Goal: Task Accomplishment & Management: Use online tool/utility

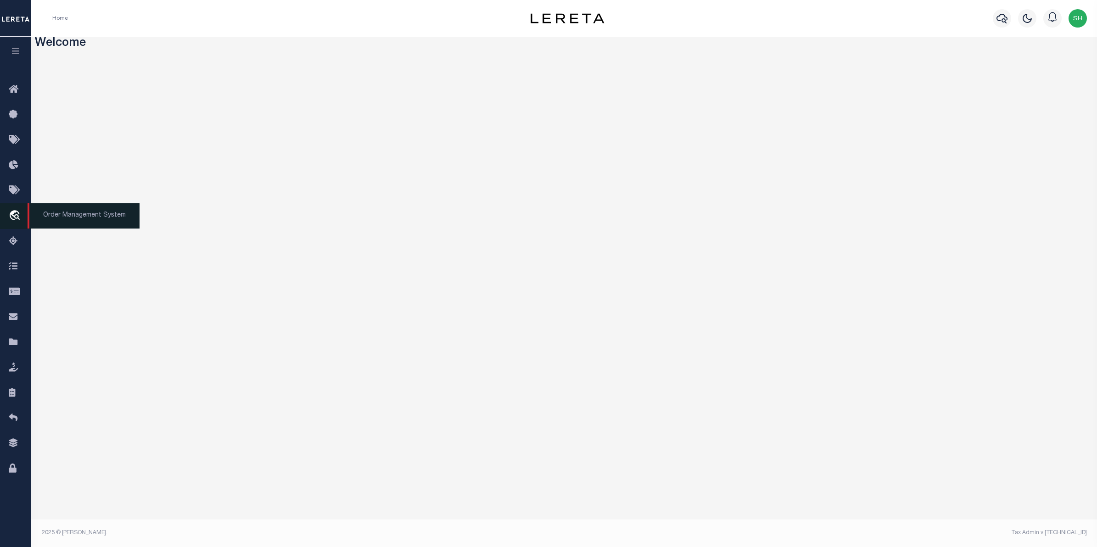
click at [13, 220] on icon "travel_explore" at bounding box center [16, 216] width 15 height 12
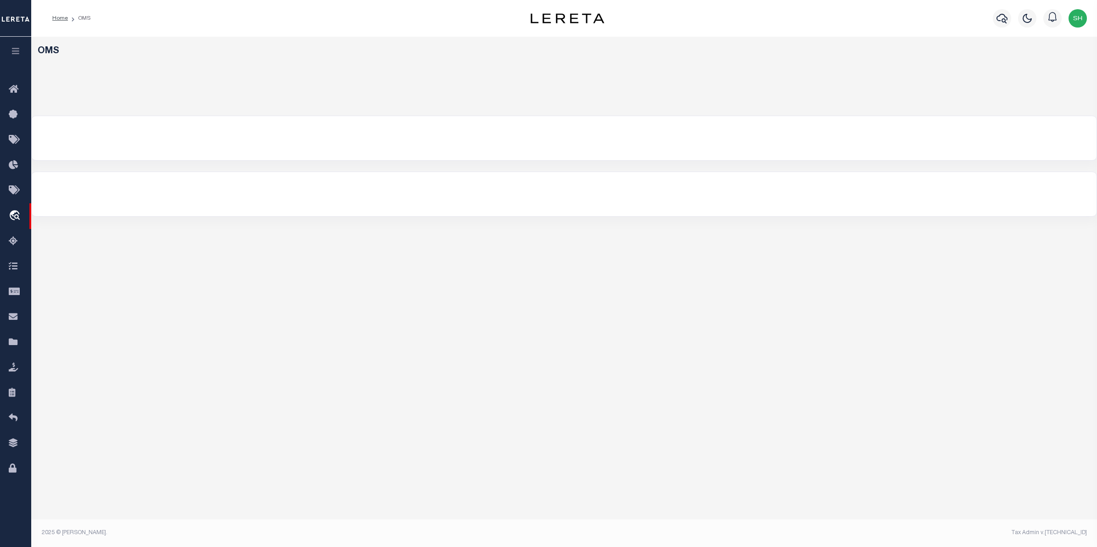
select select "200"
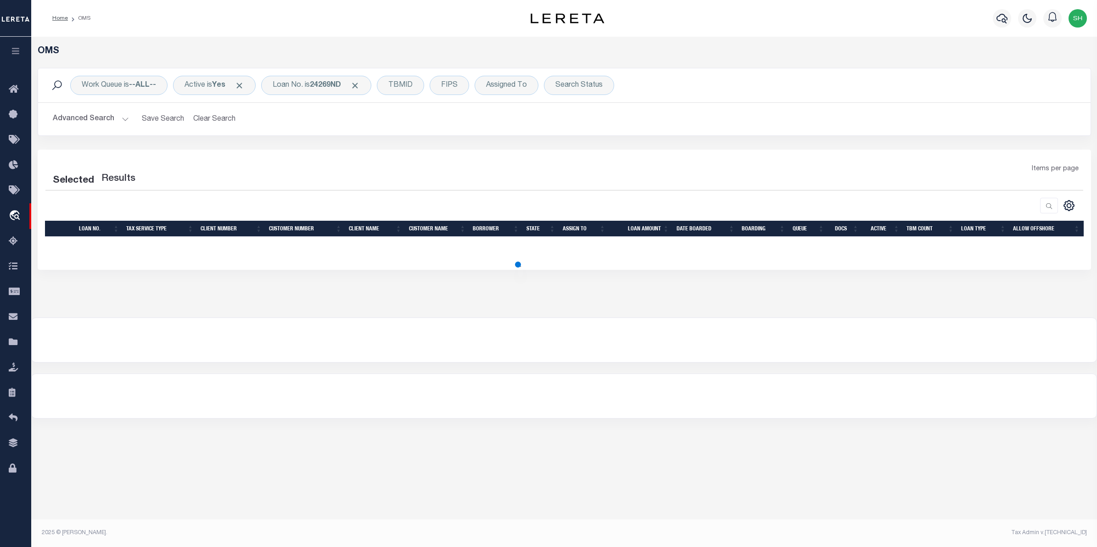
select select "200"
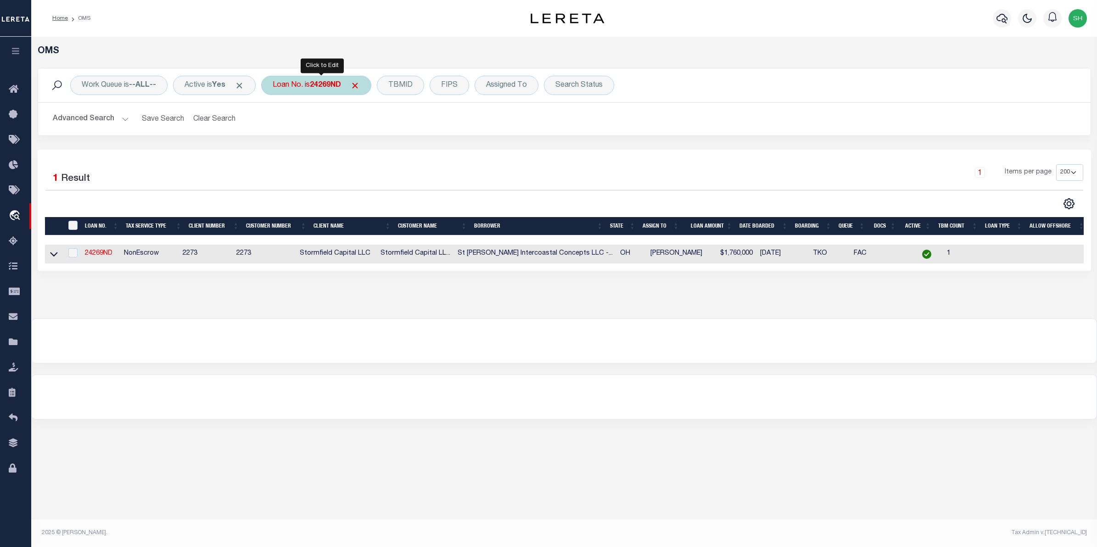
click at [303, 86] on div "Loan No. is 24269ND" at bounding box center [316, 85] width 110 height 19
type input "7915589900"
click at [403, 148] on input "Apply" at bounding box center [394, 150] width 27 height 15
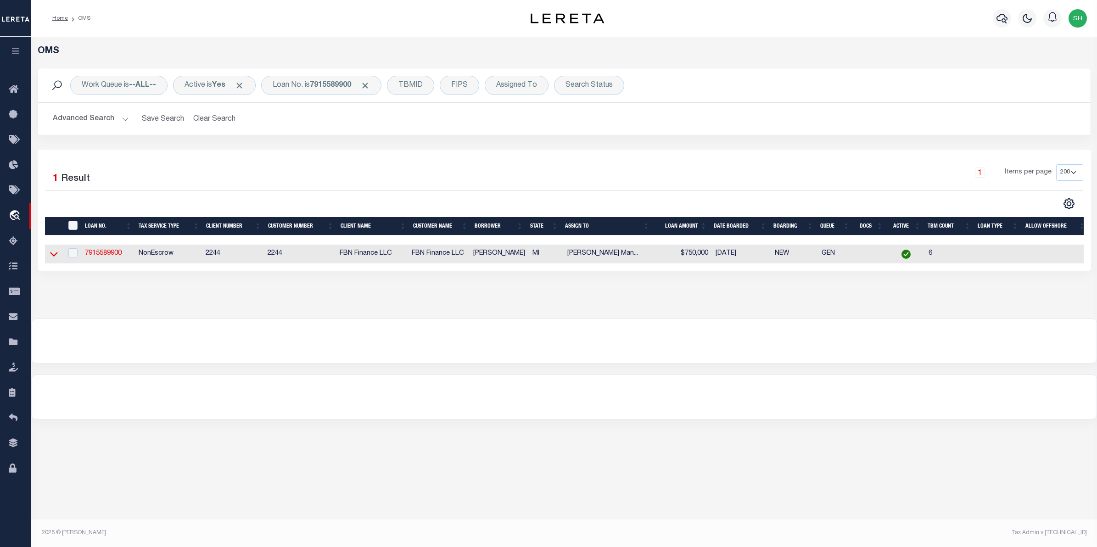
click at [53, 257] on icon at bounding box center [54, 254] width 8 height 5
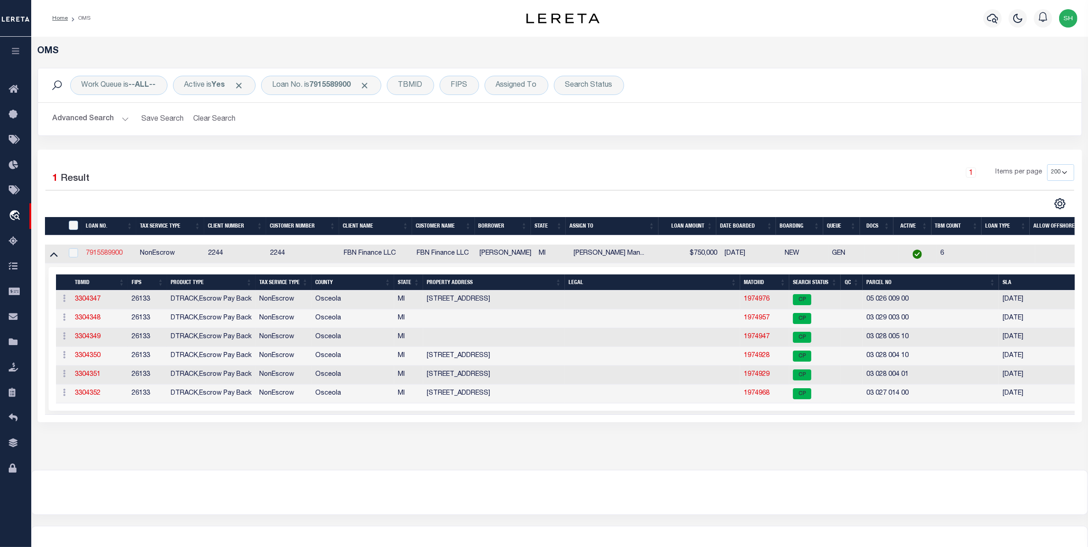
click at [111, 253] on link "7915589900" at bounding box center [104, 253] width 37 height 6
type input "7915589900"
type input "Custer, Terry"
select select
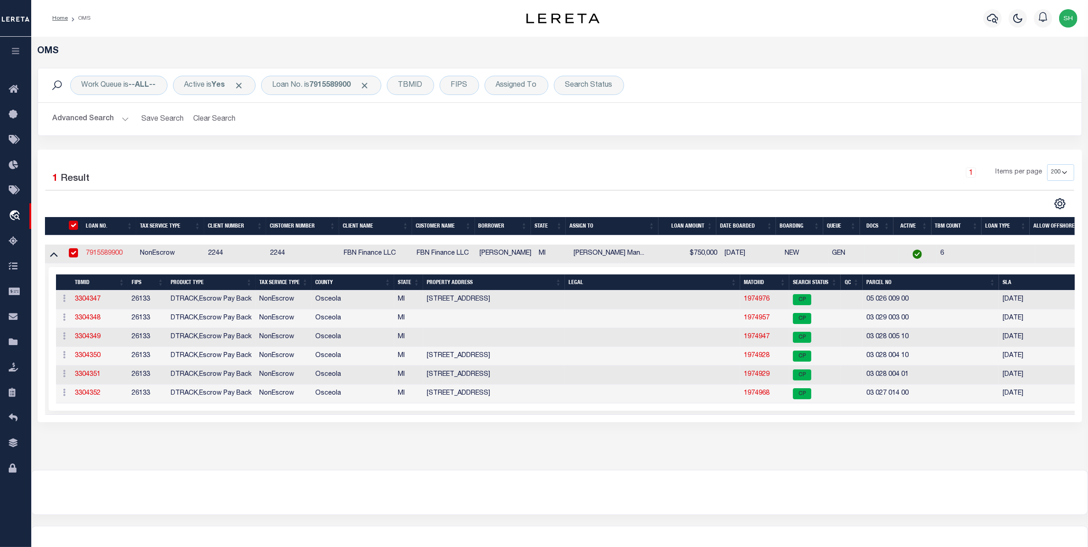
select select "NonEscrow"
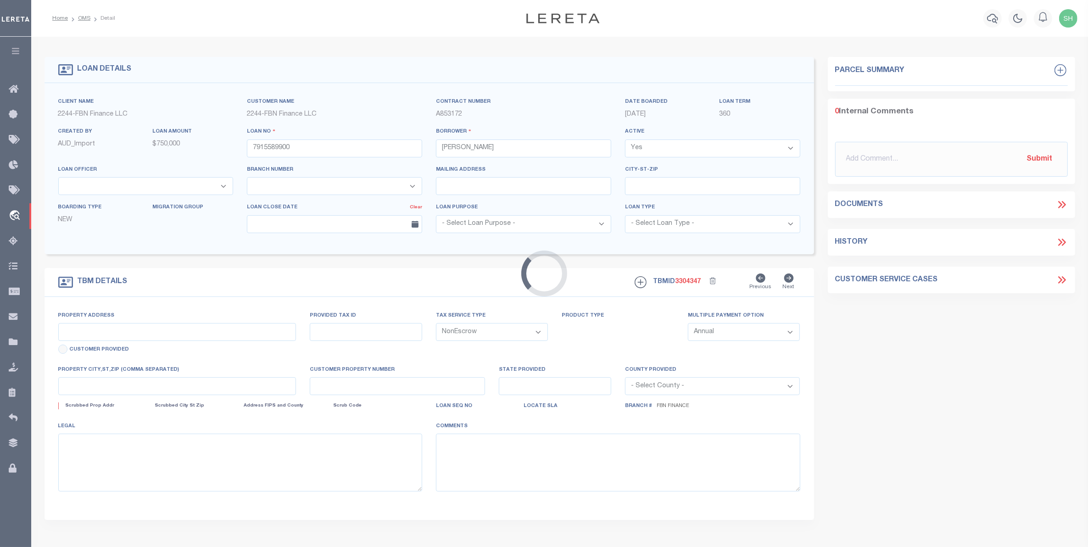
type input "1063 135th Ave"
type input "0502600900"
type input "Hersey, MI, 49639"
type input "FBN"
type input "MI"
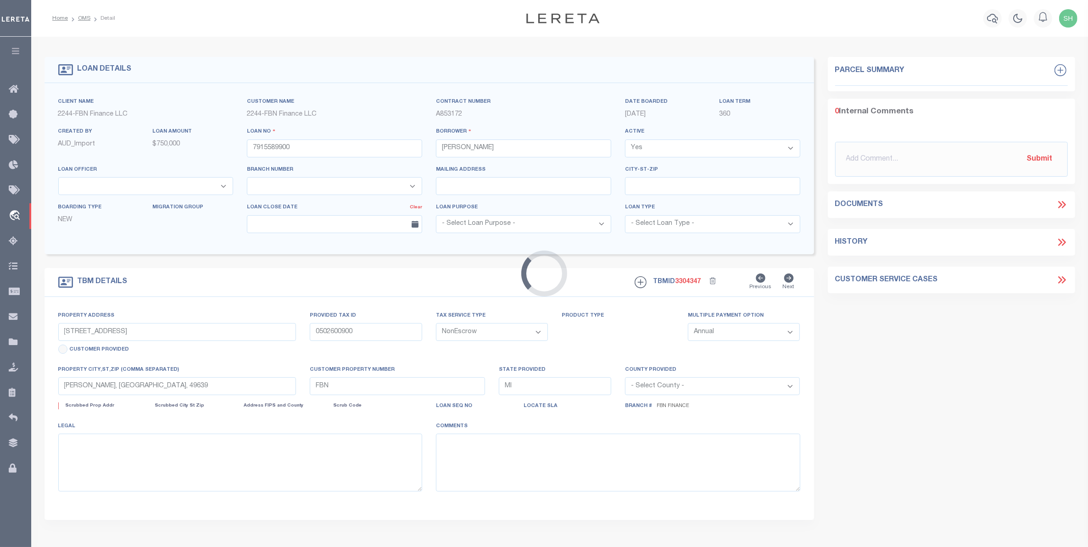
select select
select select "33561"
select select "7651"
select select
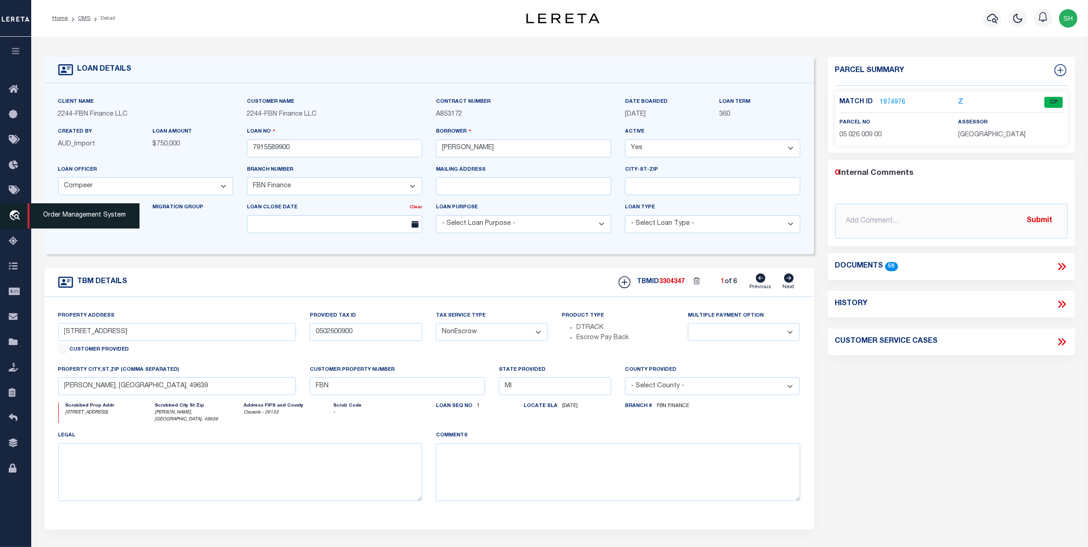
click at [17, 215] on icon "travel_explore" at bounding box center [16, 216] width 15 height 12
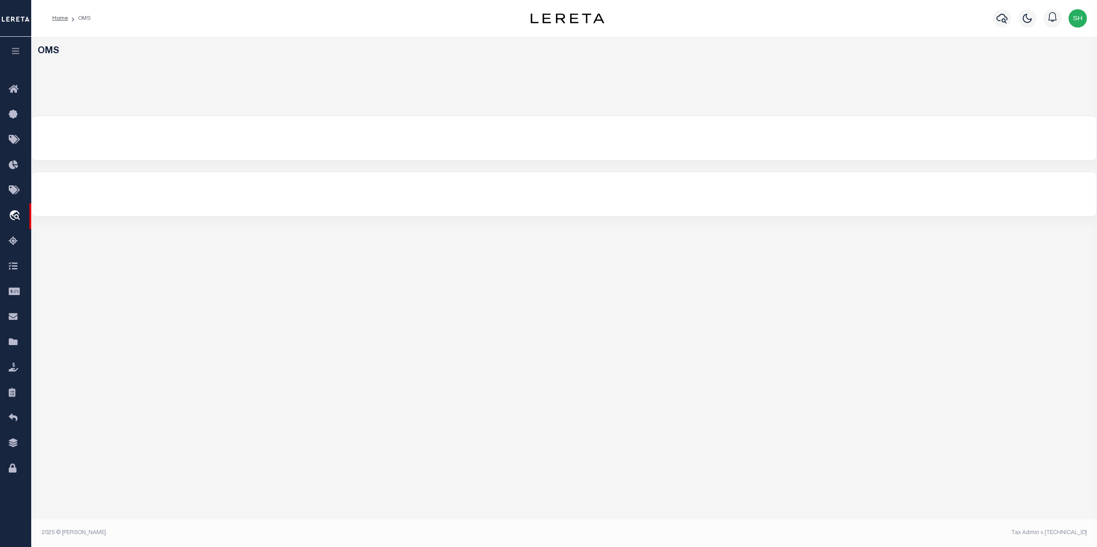
select select "200"
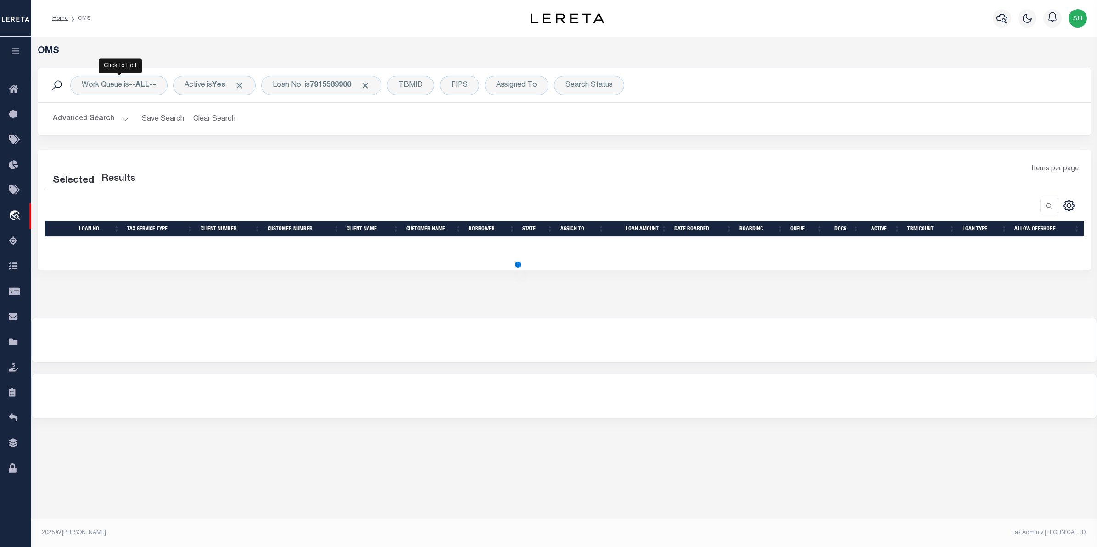
select select "200"
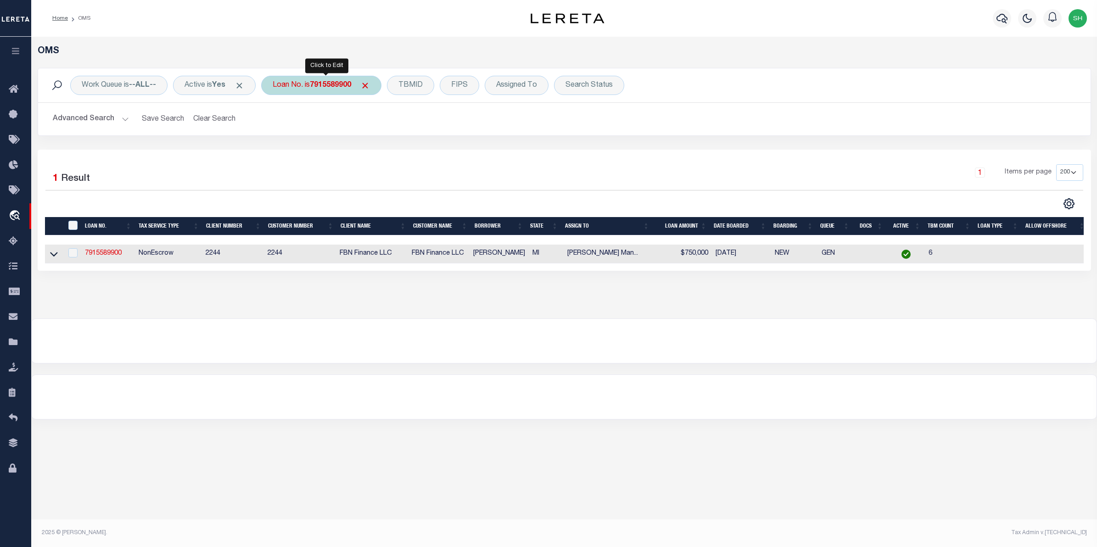
click at [288, 86] on div "Loan No. is 7915589900" at bounding box center [321, 85] width 120 height 19
type input "47819-406"
click at [402, 148] on input "Apply" at bounding box center [394, 150] width 27 height 15
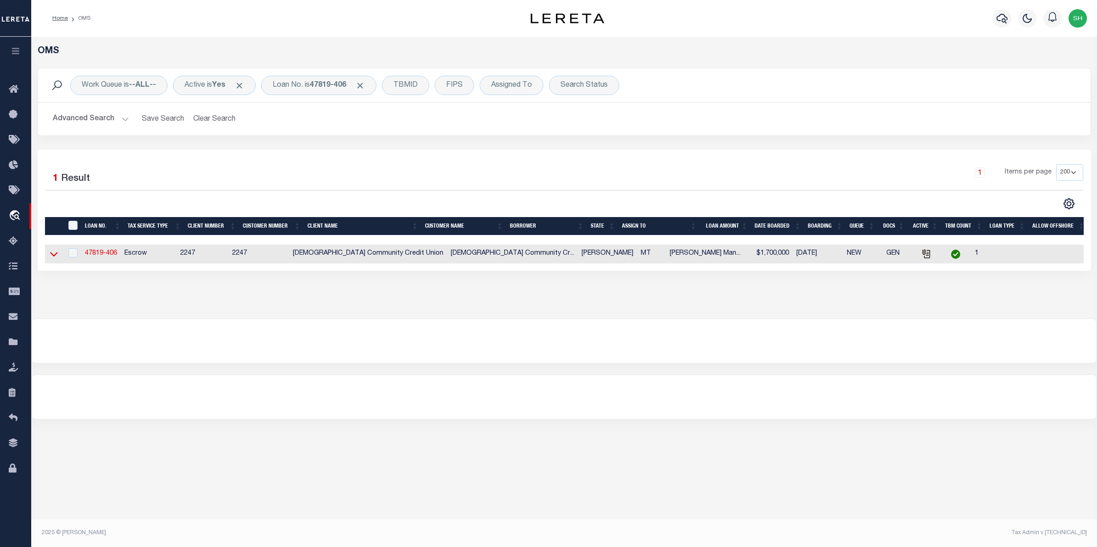
click at [56, 255] on icon at bounding box center [54, 254] width 8 height 5
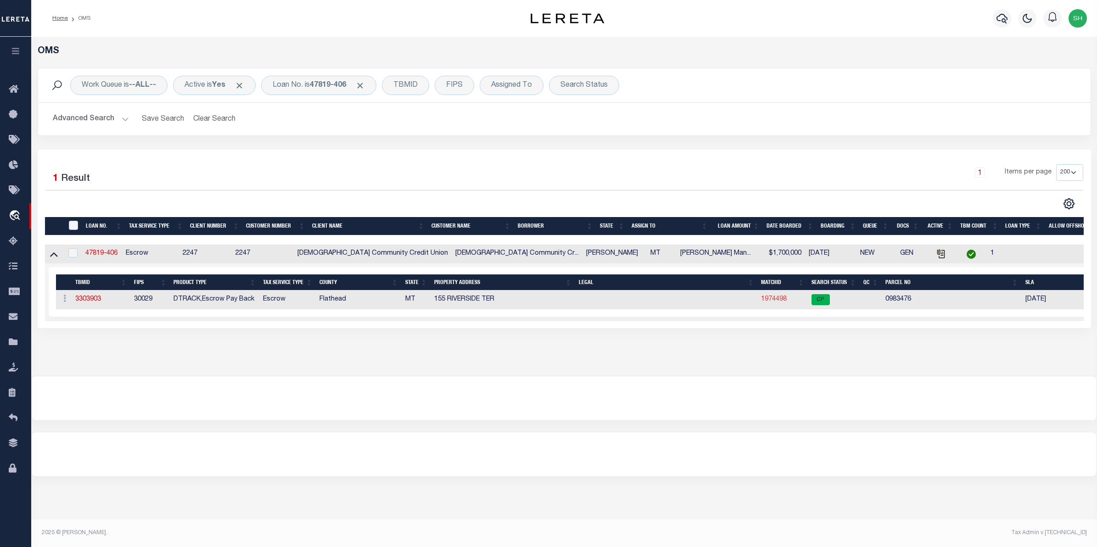
click at [776, 303] on link "1974498" at bounding box center [774, 299] width 26 height 6
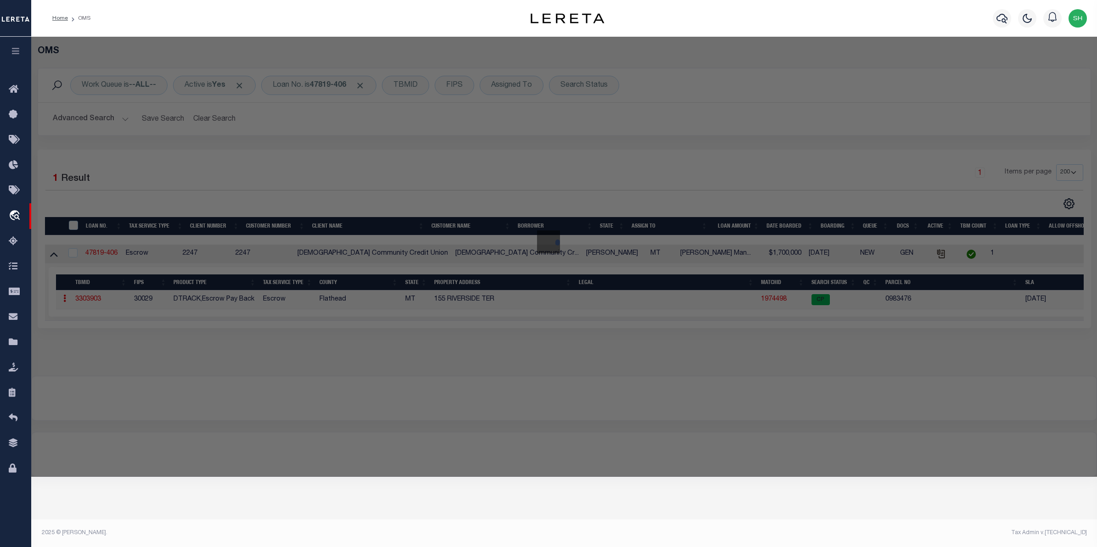
checkbox input "false"
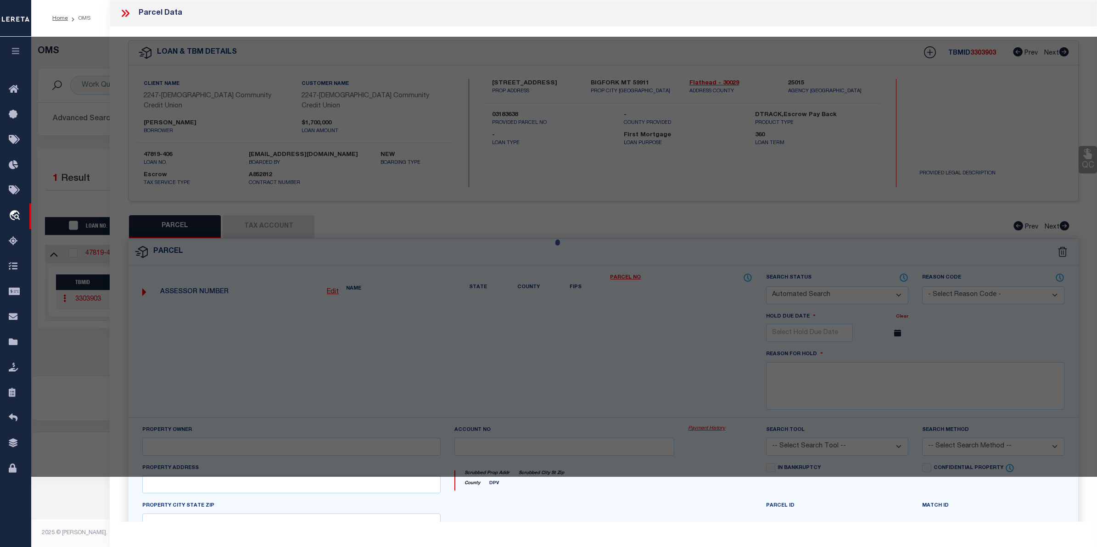
select select "CP"
type input "VUKONICH DANIELLE S"
select select "AGW"
select select
type input "1510 RIVERSIDE RD"
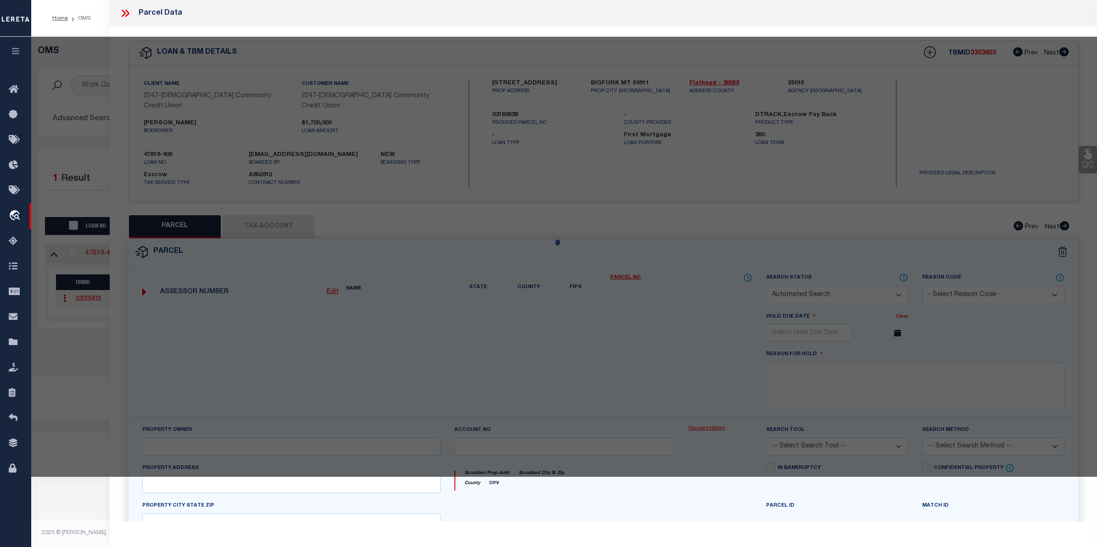
checkbox input "false"
type input "BIGFORK, MT 59911"
type textarea "S33, T28 N, R20 W, 12439-2, PARCEL N/A, TR 3BA & TR 3C IN L9"
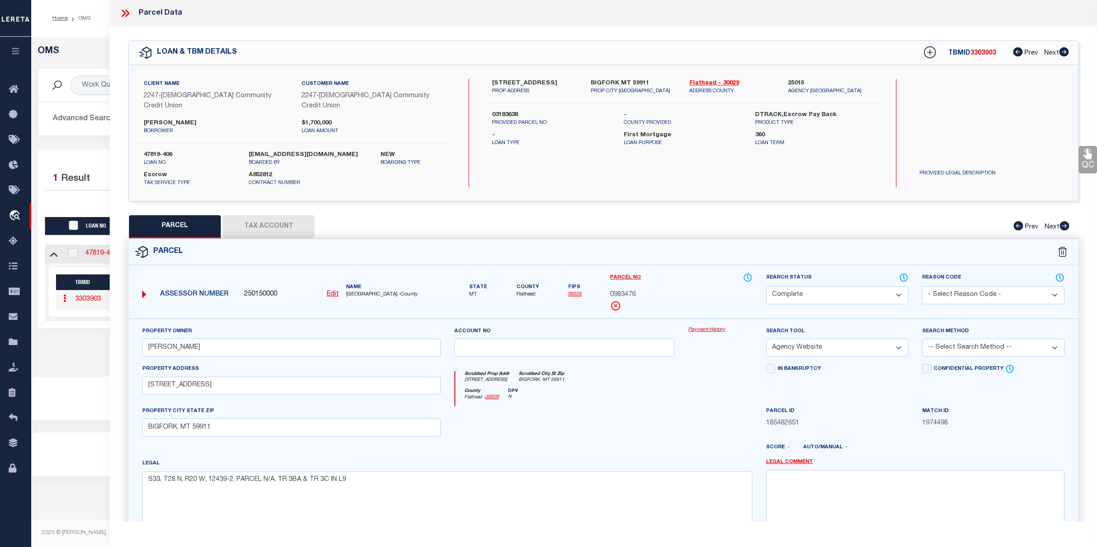
click at [712, 326] on link "Payment History" at bounding box center [720, 330] width 64 height 8
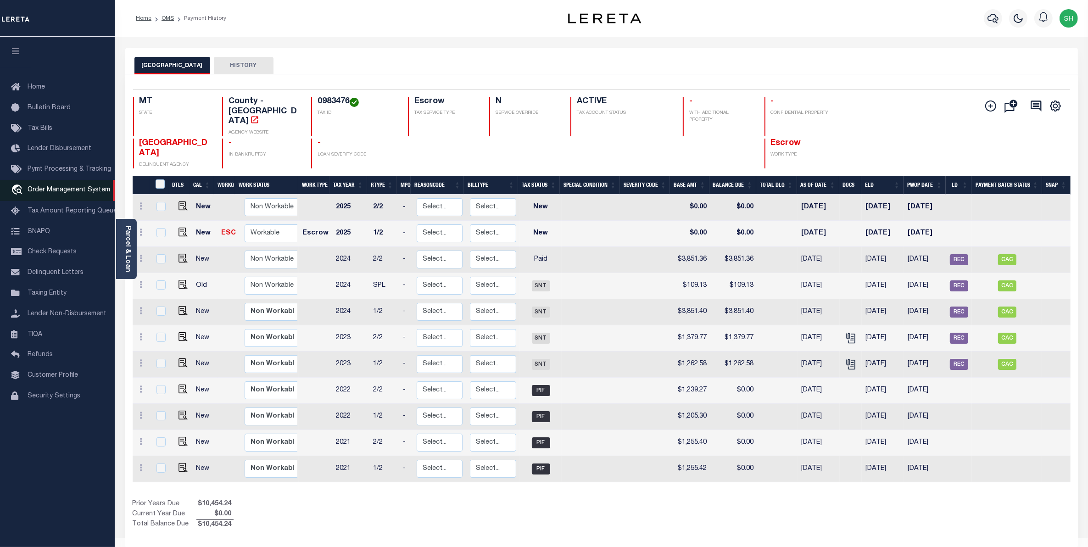
click at [77, 191] on span "Order Management System" at bounding box center [69, 190] width 83 height 6
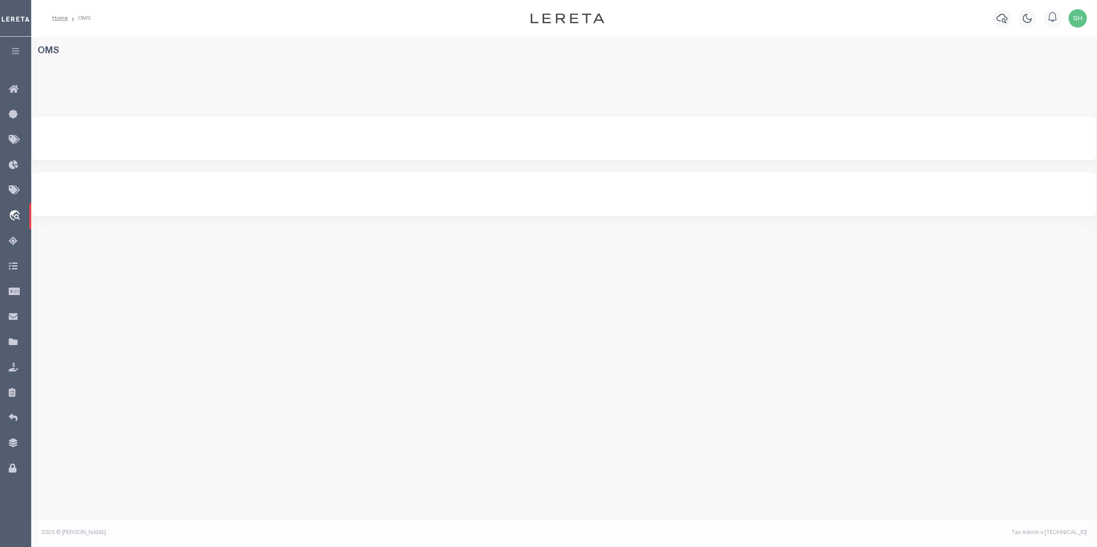
select select "200"
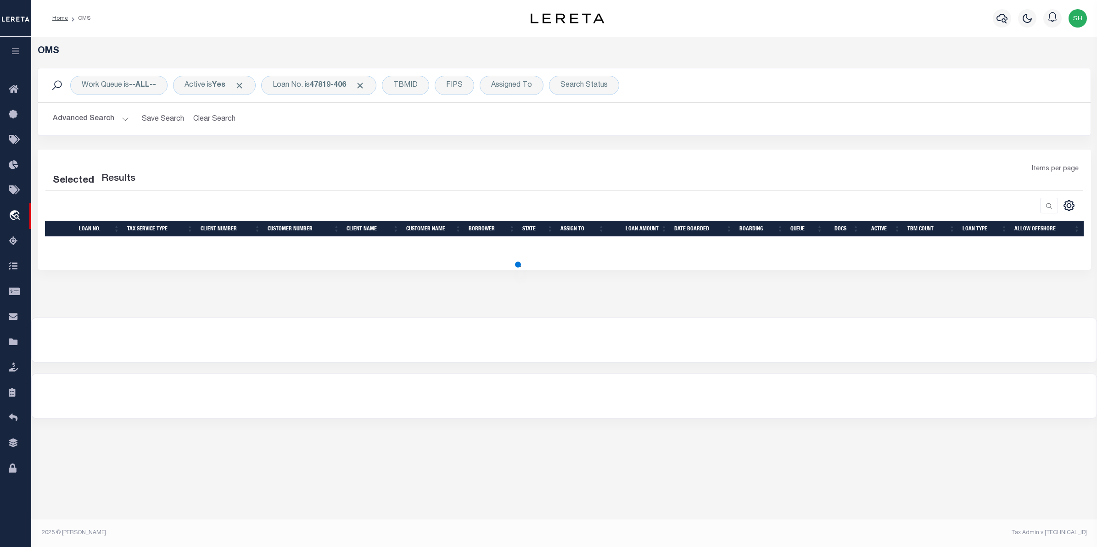
select select "200"
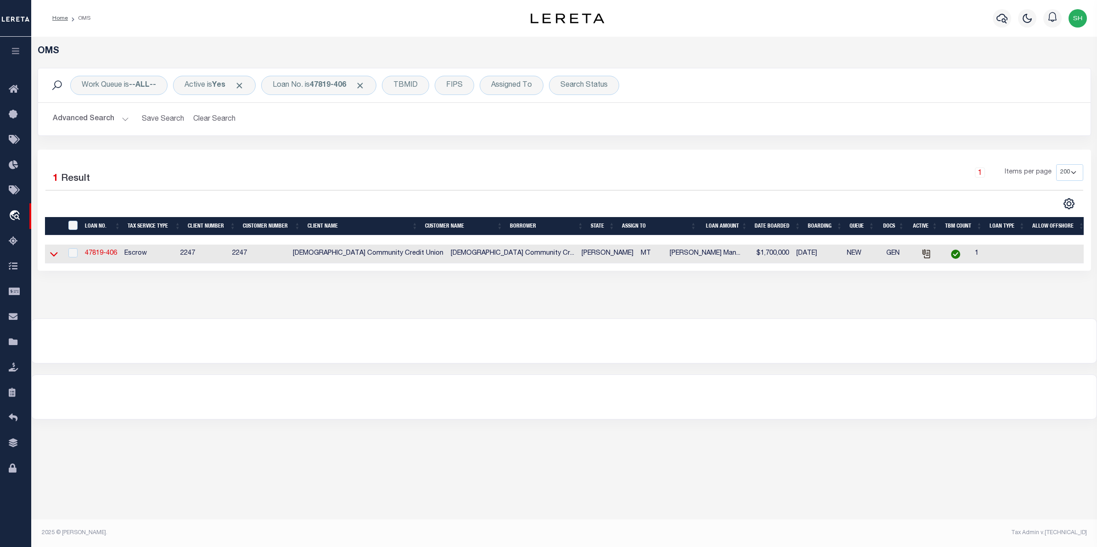
click at [51, 256] on icon at bounding box center [54, 254] width 8 height 5
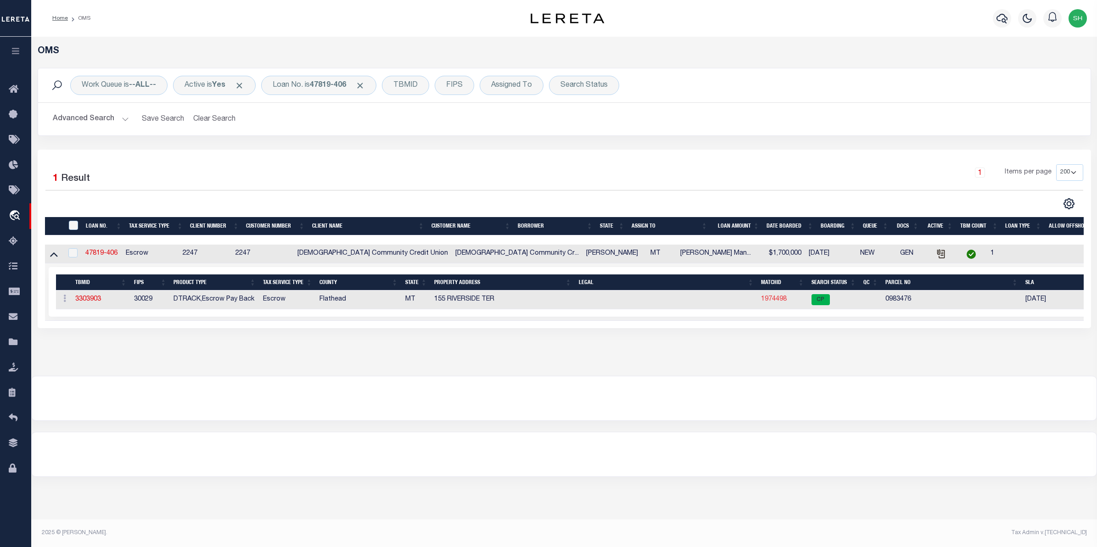
click at [768, 303] on link "1974498" at bounding box center [774, 299] width 26 height 6
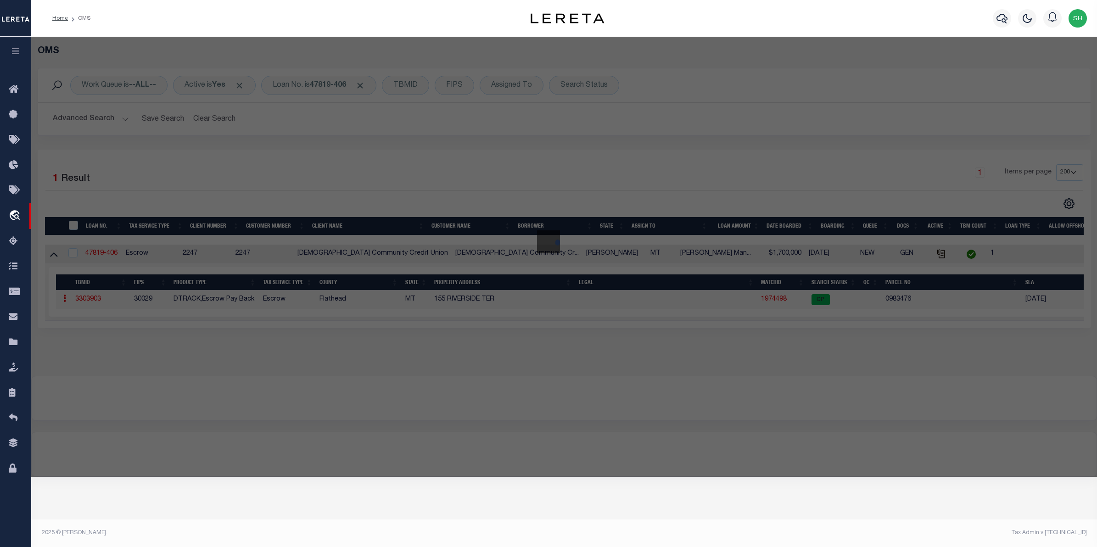
checkbox input "false"
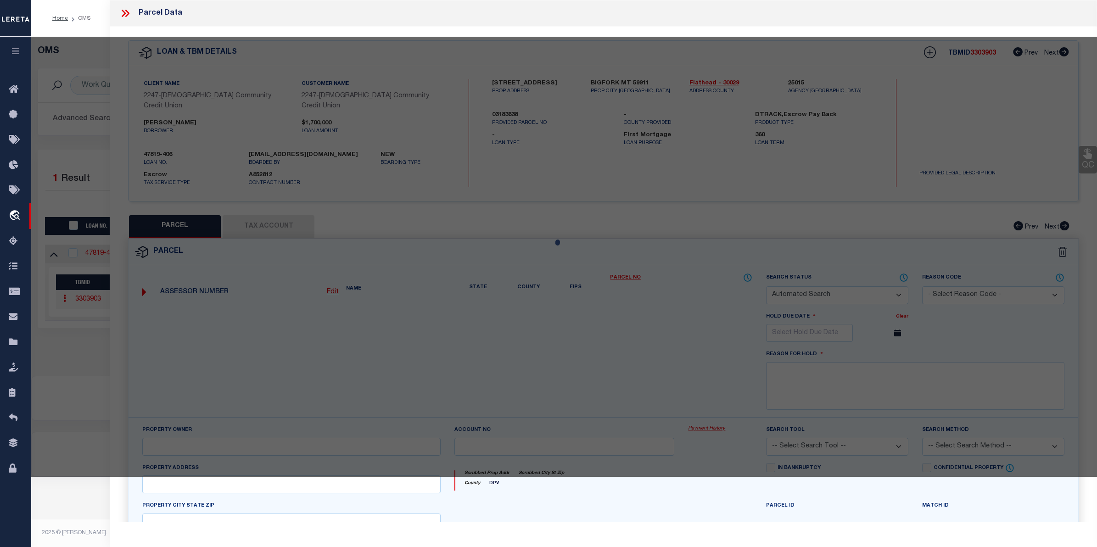
select select "CP"
type input "VUKONICH DANIELLE S"
select select "AGW"
select select
type input "1510 RIVERSIDE RD"
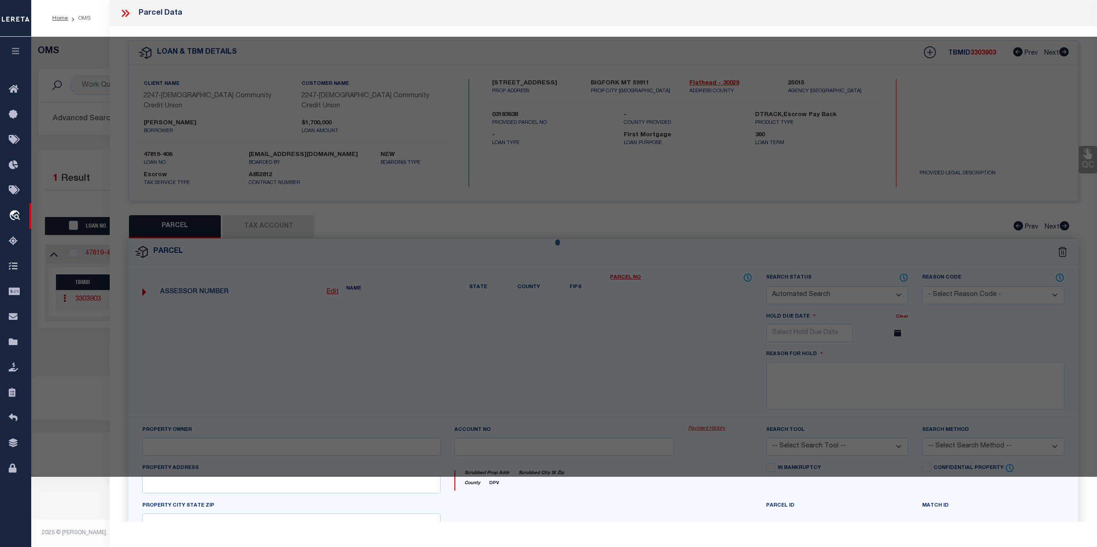
checkbox input "false"
type input "BIGFORK, MT 59911"
type textarea "S33, T28 N, R20 W, 12439-2, PARCEL N/A, TR 3BA & TR 3C IN L9"
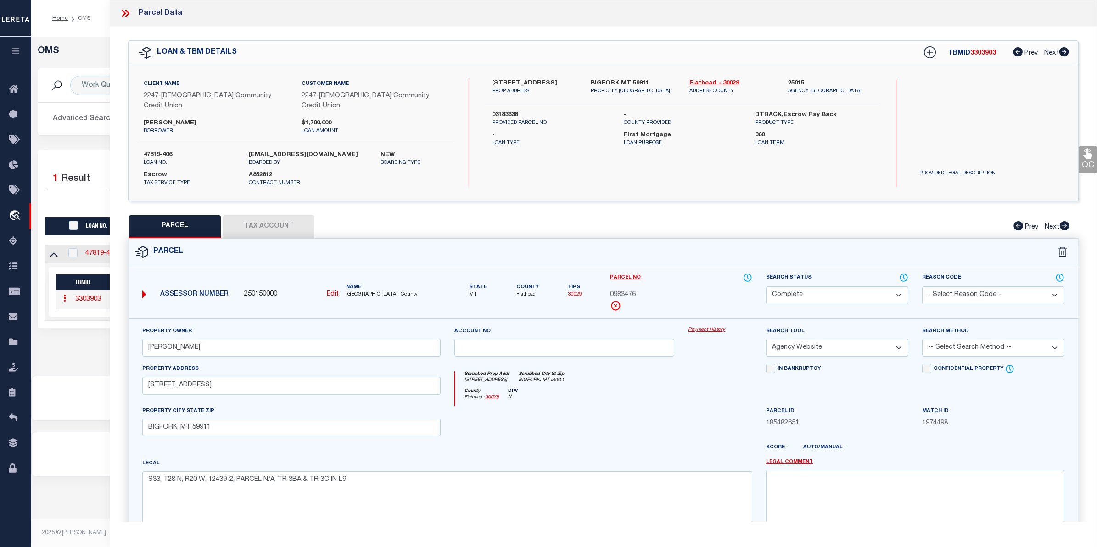
click at [715, 326] on link "Payment History" at bounding box center [720, 330] width 64 height 8
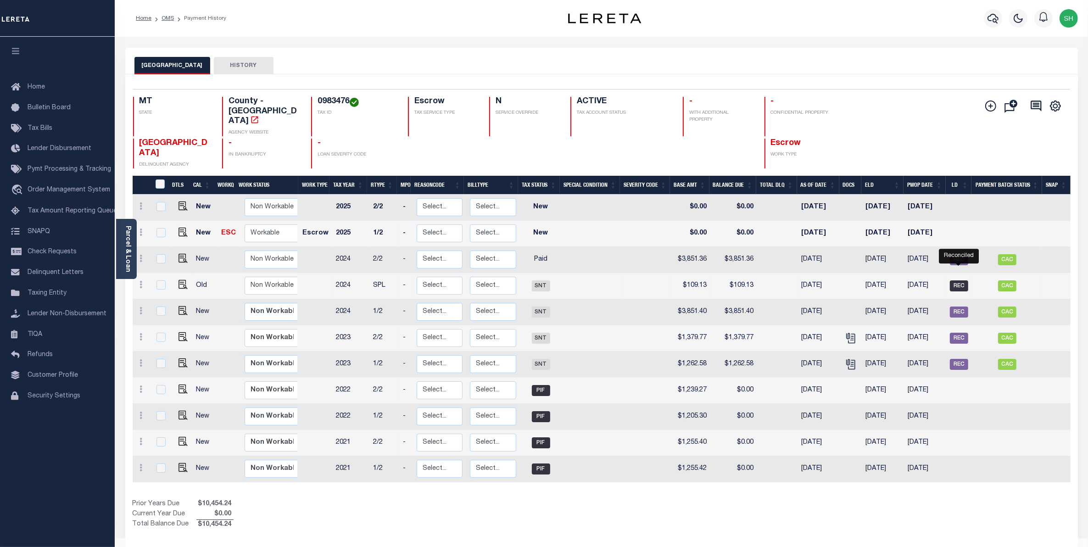
click at [958, 280] on span "REC" at bounding box center [959, 285] width 18 height 11
checkbox input "true"
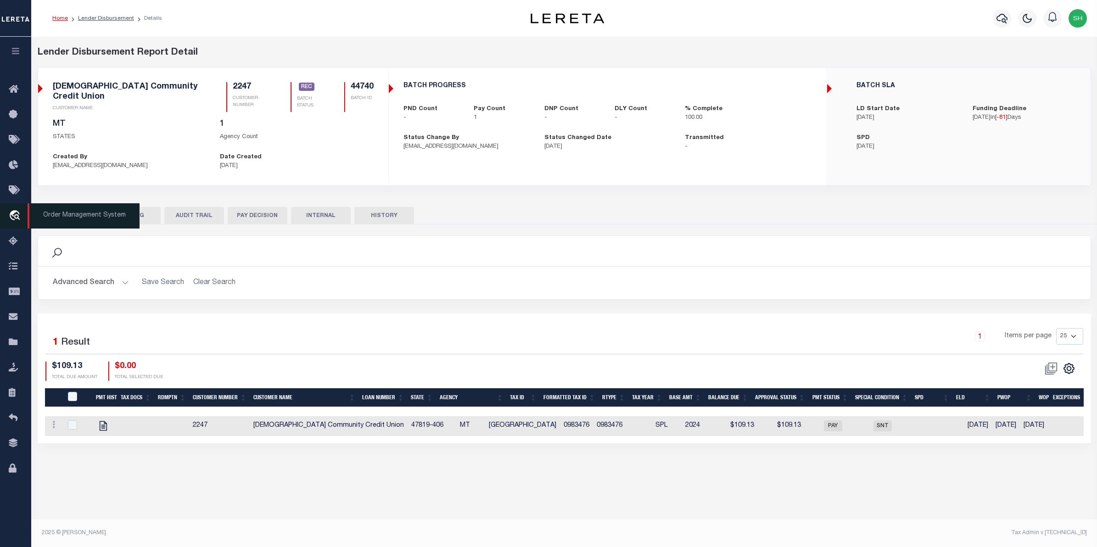
click at [14, 217] on icon "travel_explore" at bounding box center [16, 216] width 15 height 12
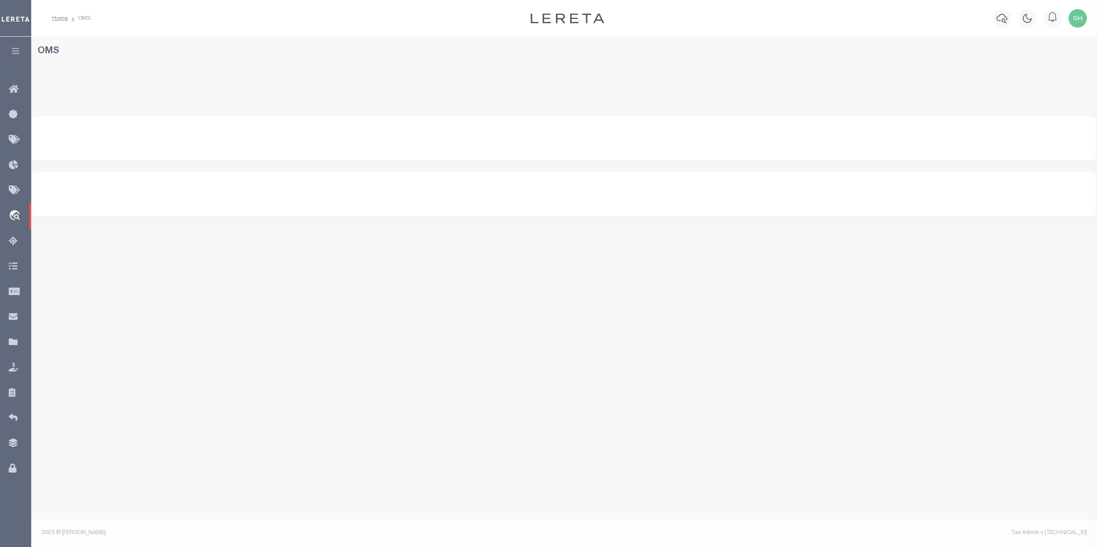
select select "200"
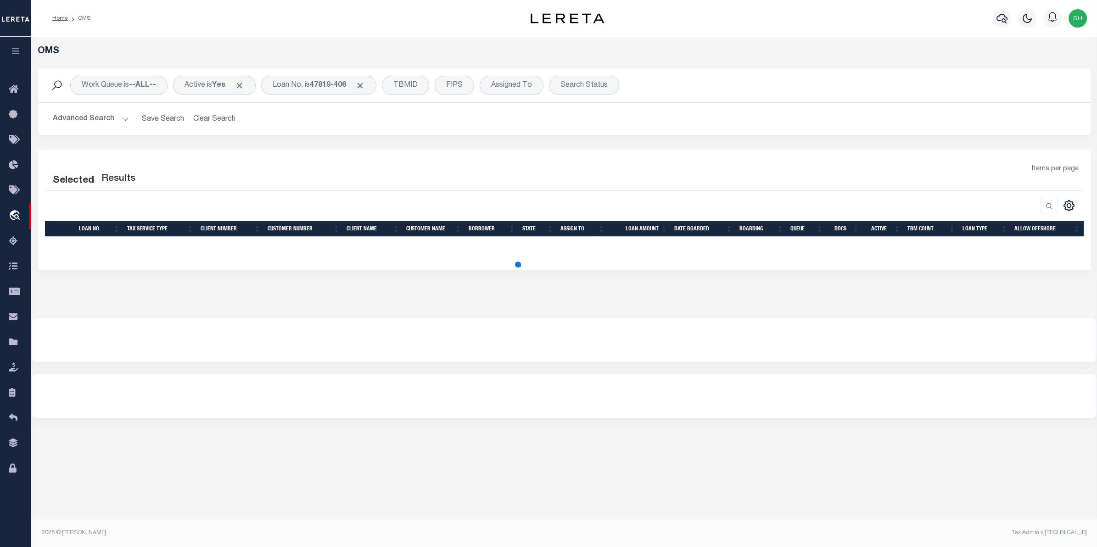
select select "200"
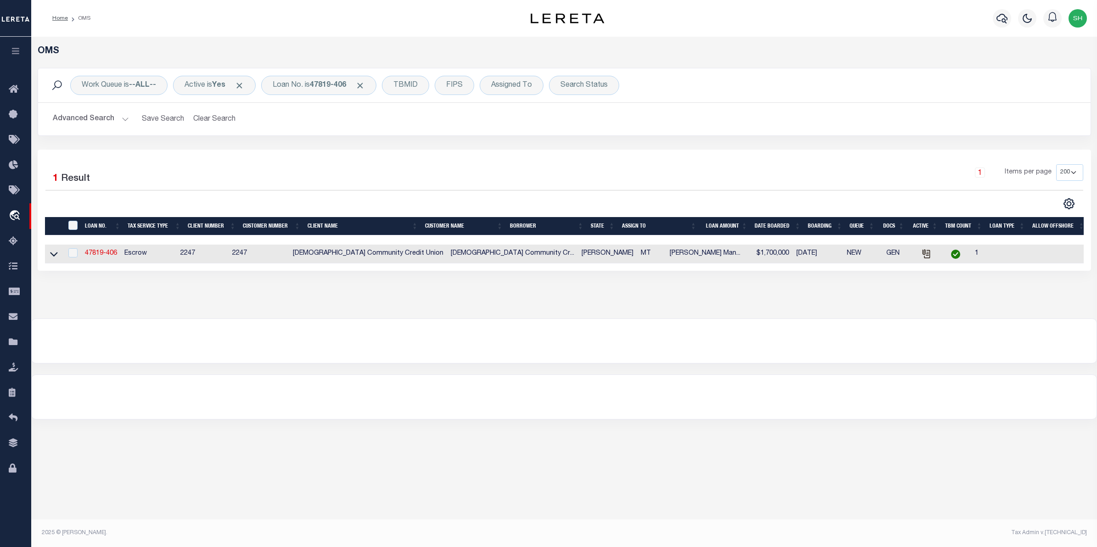
click at [474, 531] on div "2025 © [PERSON_NAME]." at bounding box center [300, 533] width 530 height 8
click at [56, 258] on icon at bounding box center [54, 254] width 8 height 10
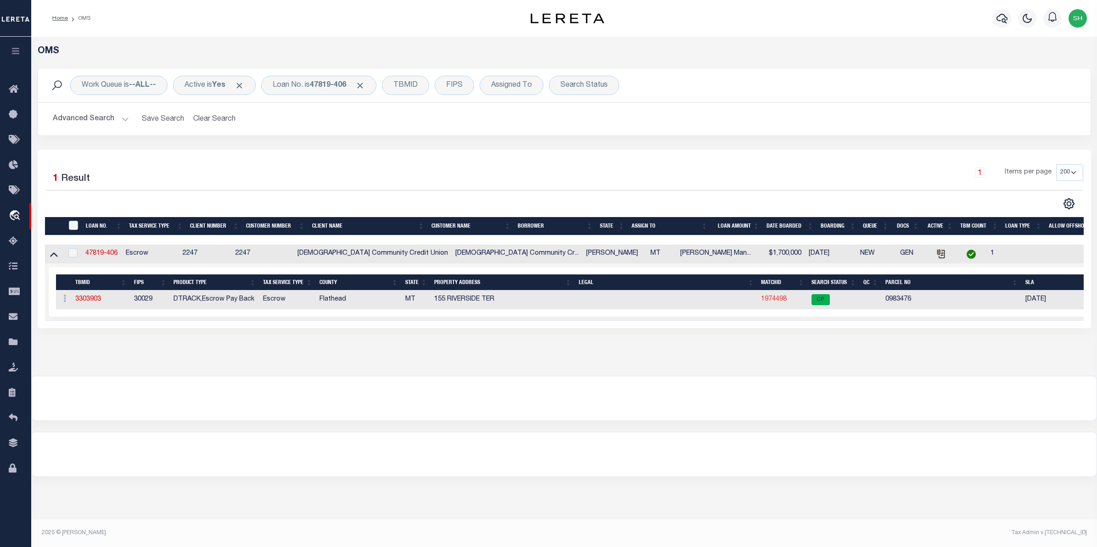
click at [772, 297] on link "1974498" at bounding box center [774, 299] width 26 height 6
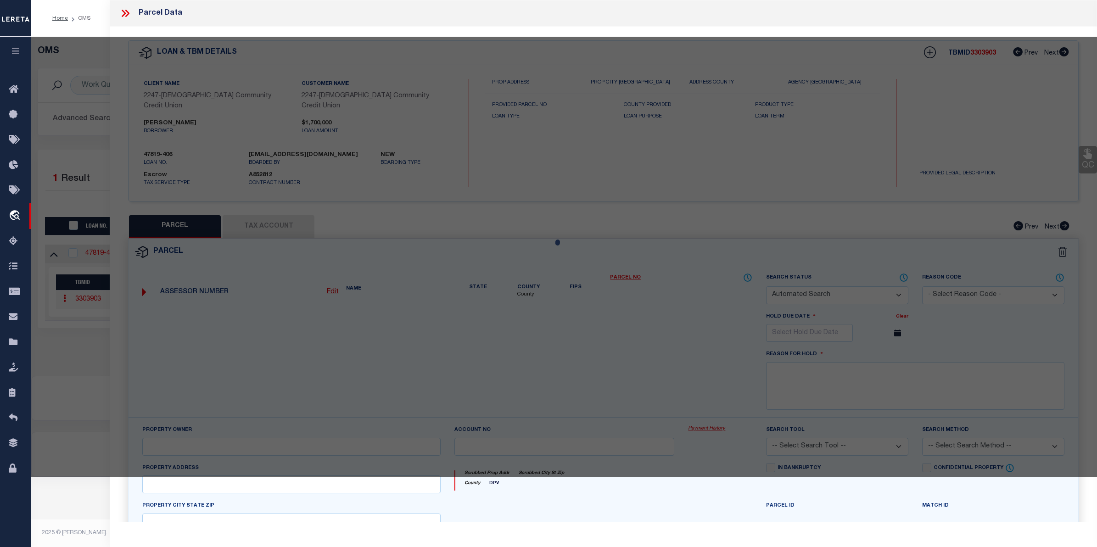
checkbox input "false"
select select "CP"
type input "VUKONICH DANIELLE S"
select select "AGW"
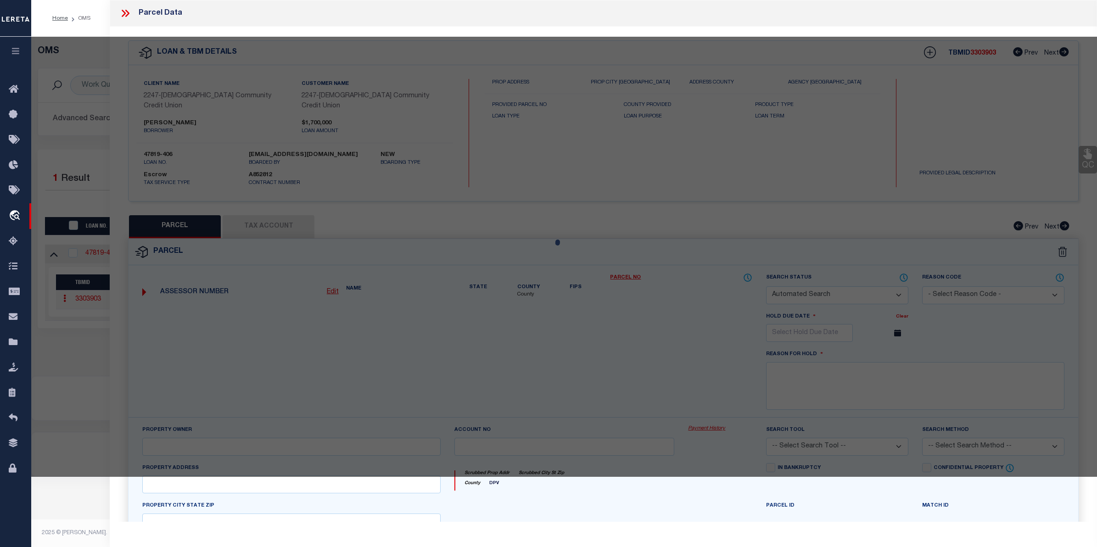
select select
type input "[STREET_ADDRESS]"
checkbox input "false"
type input "BIGFORK, MT 59911"
type textarea "S33, T28 N, R20 W, 12439-2, PARCEL N/A, TR 3BA & TR 3C IN L9"
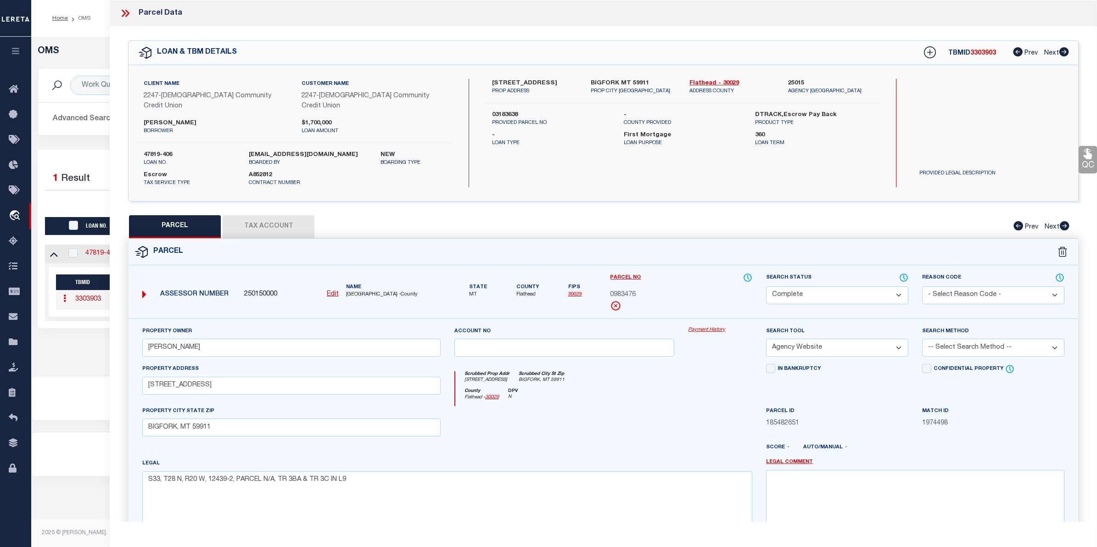
click at [715, 326] on link "Payment History" at bounding box center [720, 330] width 64 height 8
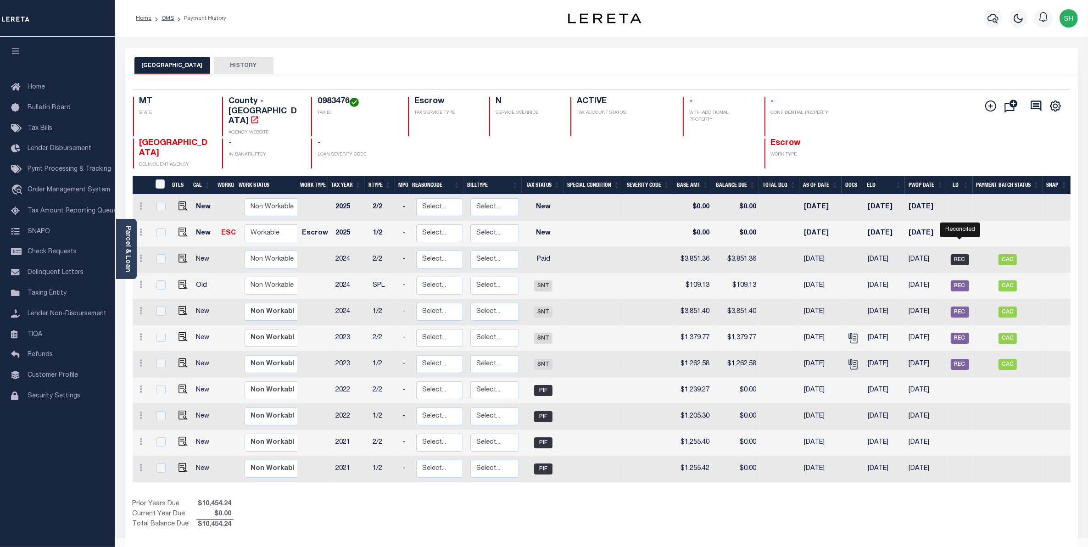
click at [958, 254] on span "REC" at bounding box center [960, 259] width 18 height 11
checkbox input "true"
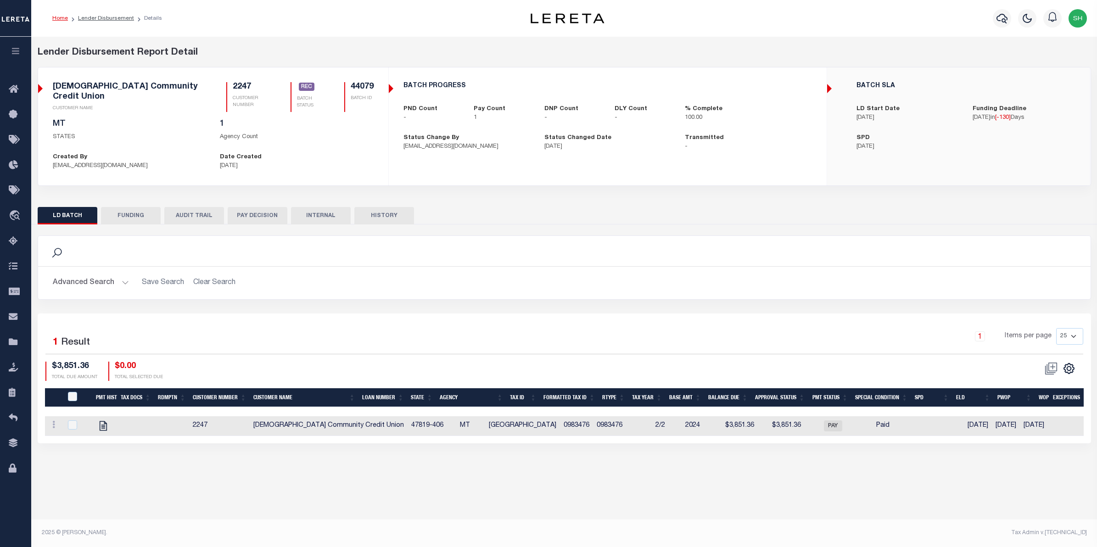
click at [135, 212] on button "FUNDING" at bounding box center [131, 215] width 60 height 17
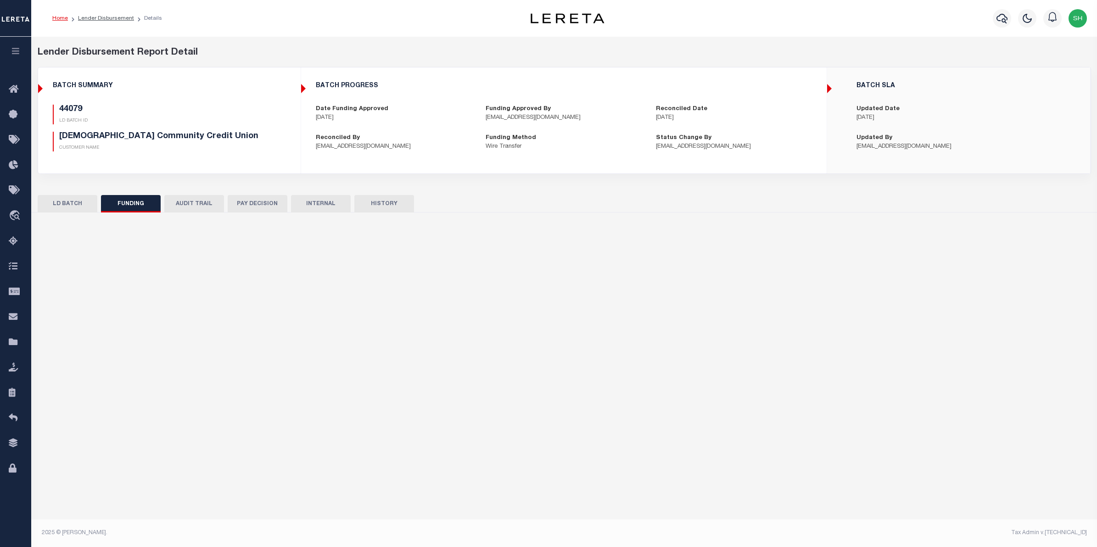
type input "$3,851.36"
type input "$0"
type input "[DATE]"
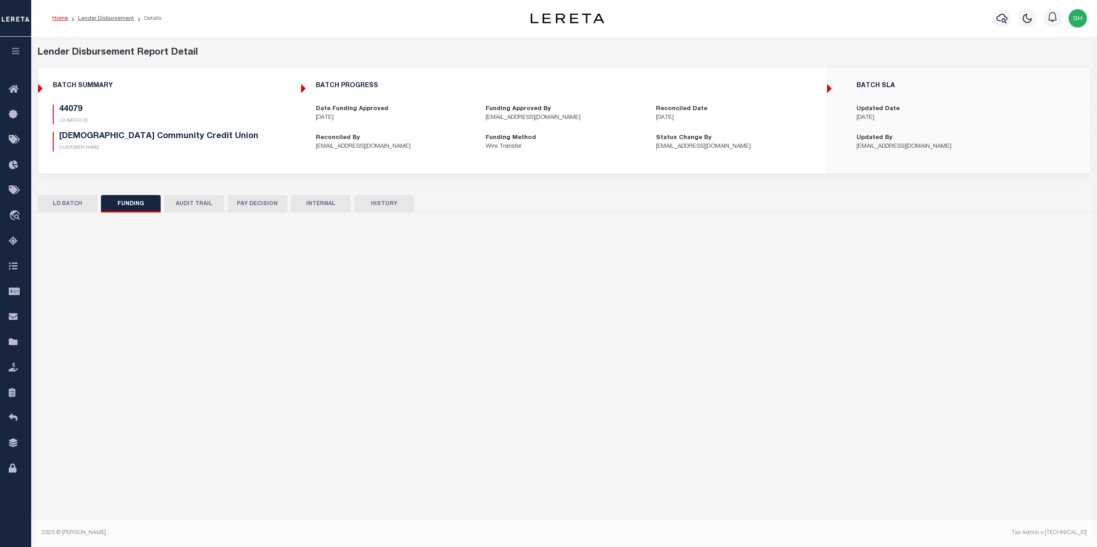
type input "20250603MMQFMP2700326206031723FT03"
type input "04/25/2025"
select select "100"
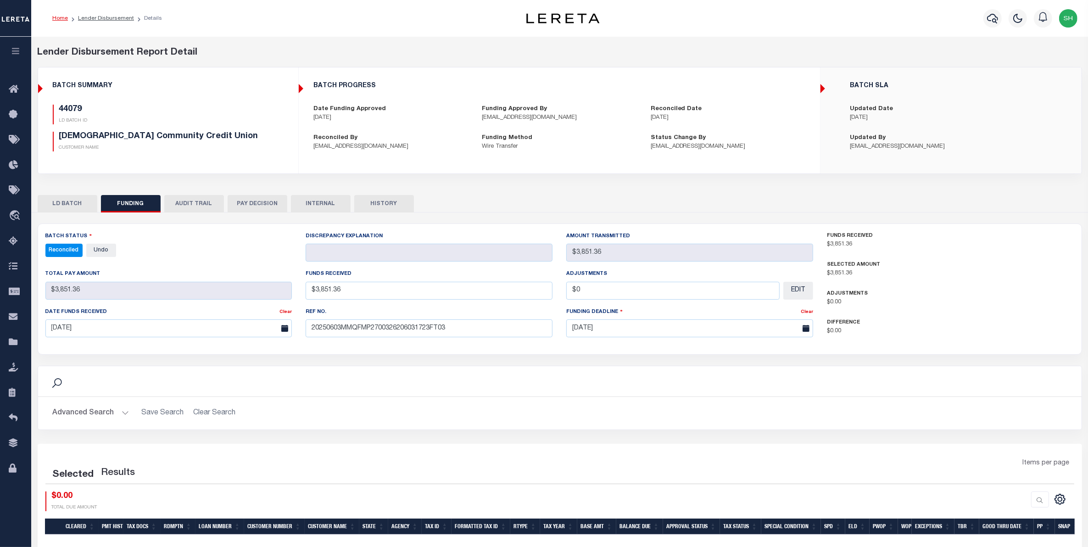
select select "100"
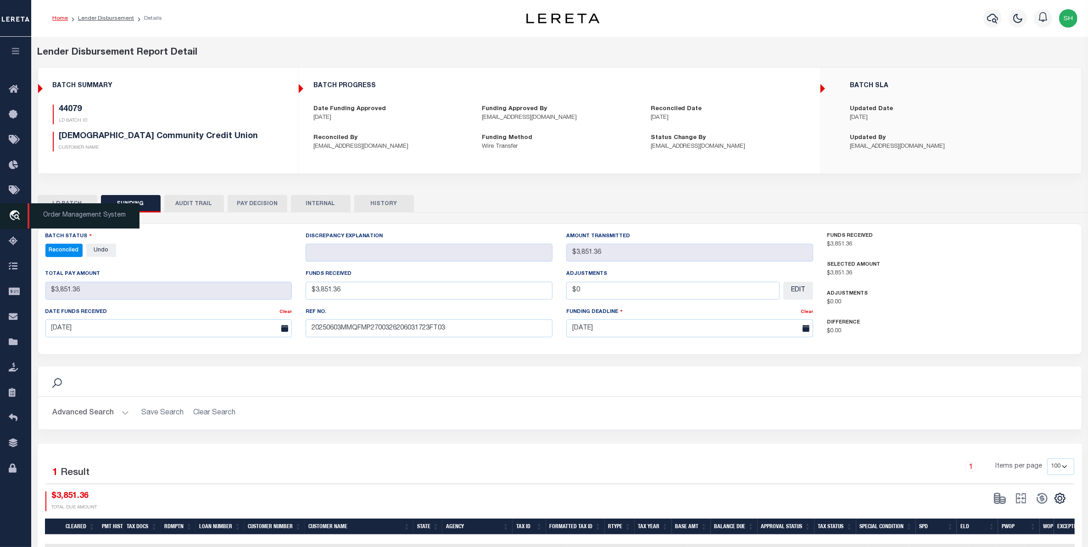
click at [12, 214] on icon "travel_explore" at bounding box center [16, 216] width 15 height 12
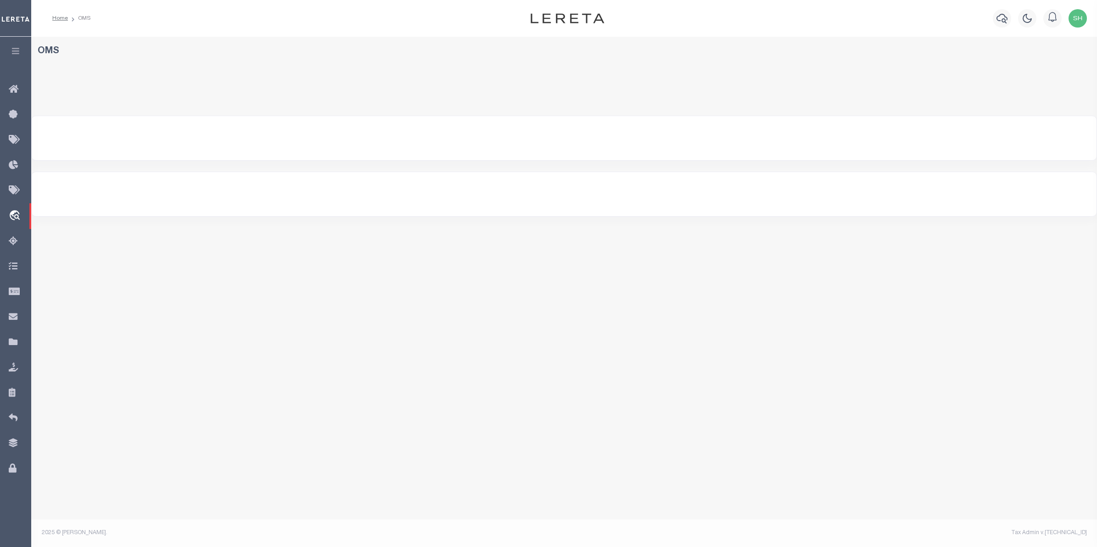
select select "200"
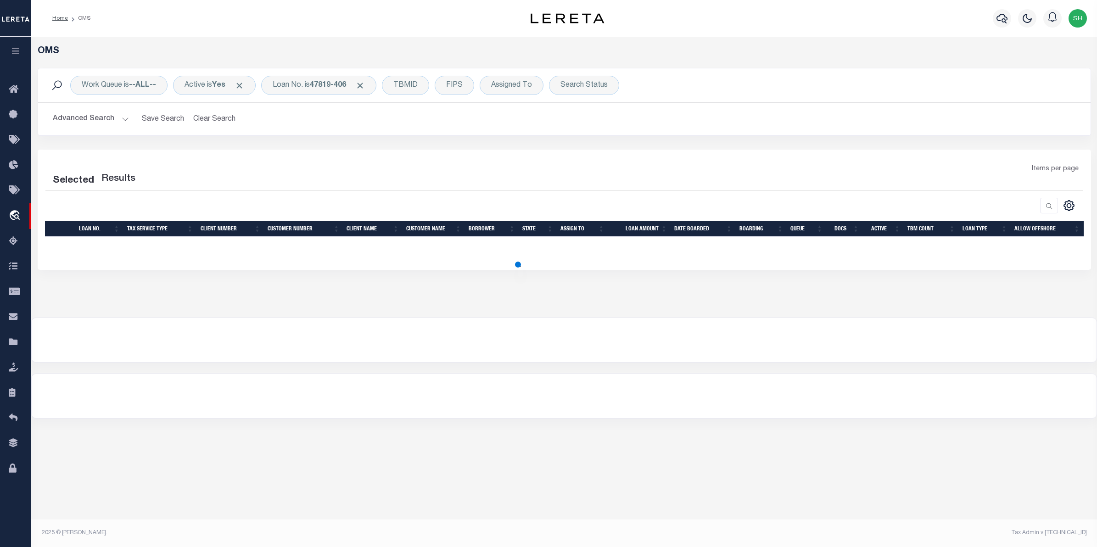
select select "200"
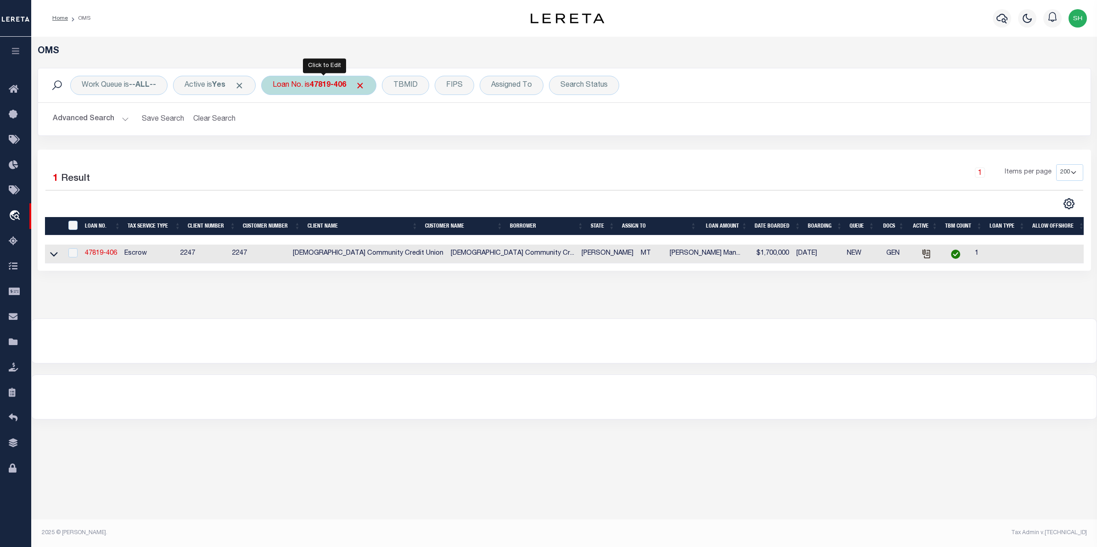
click at [307, 83] on div "Loan No. is 47819-406" at bounding box center [318, 85] width 115 height 19
type input "107819"
click at [401, 154] on input "Apply" at bounding box center [394, 150] width 27 height 15
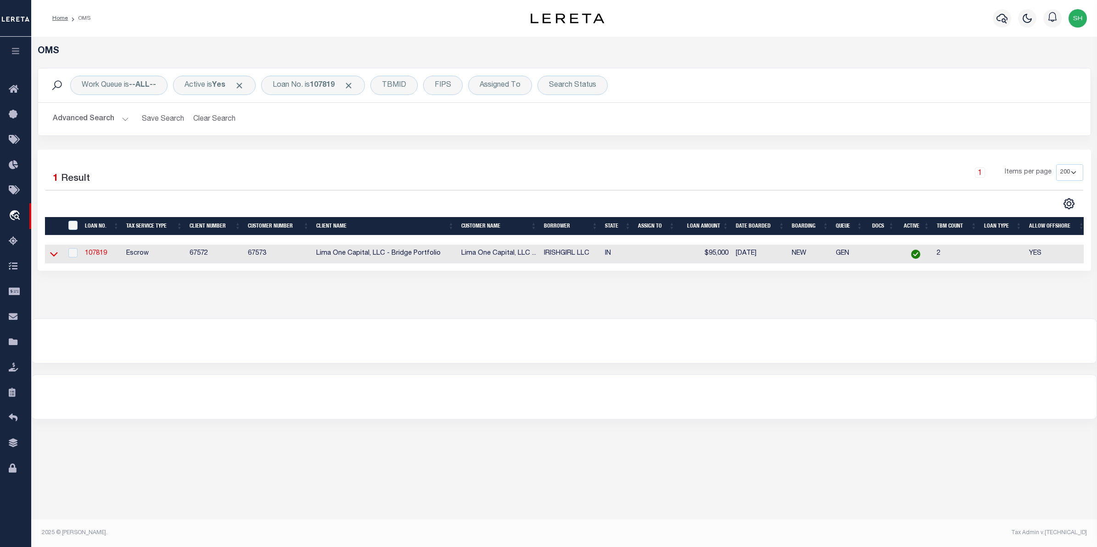
click at [51, 258] on icon at bounding box center [54, 254] width 8 height 10
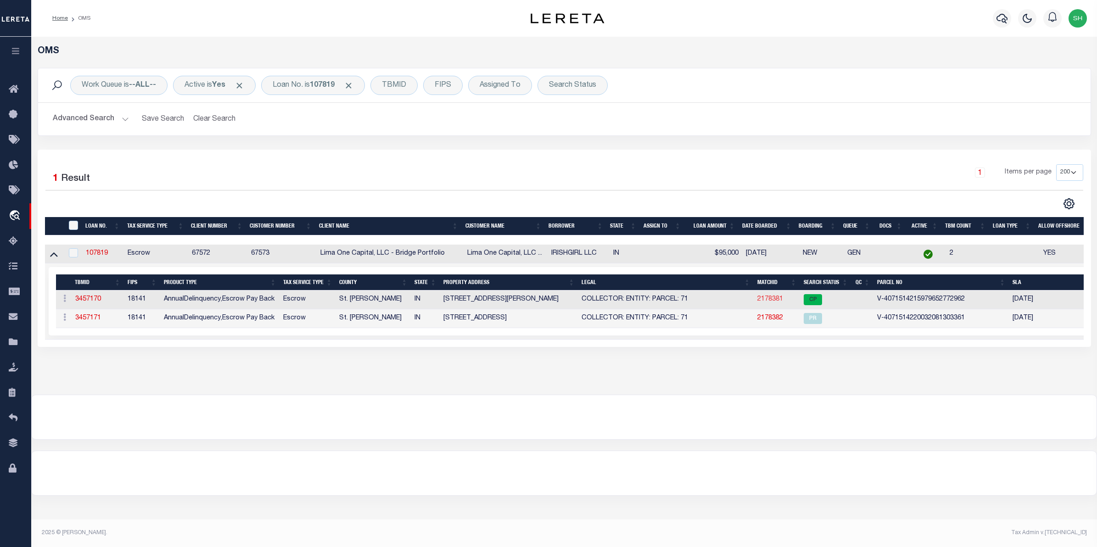
click at [764, 300] on link "2178381" at bounding box center [770, 299] width 26 height 6
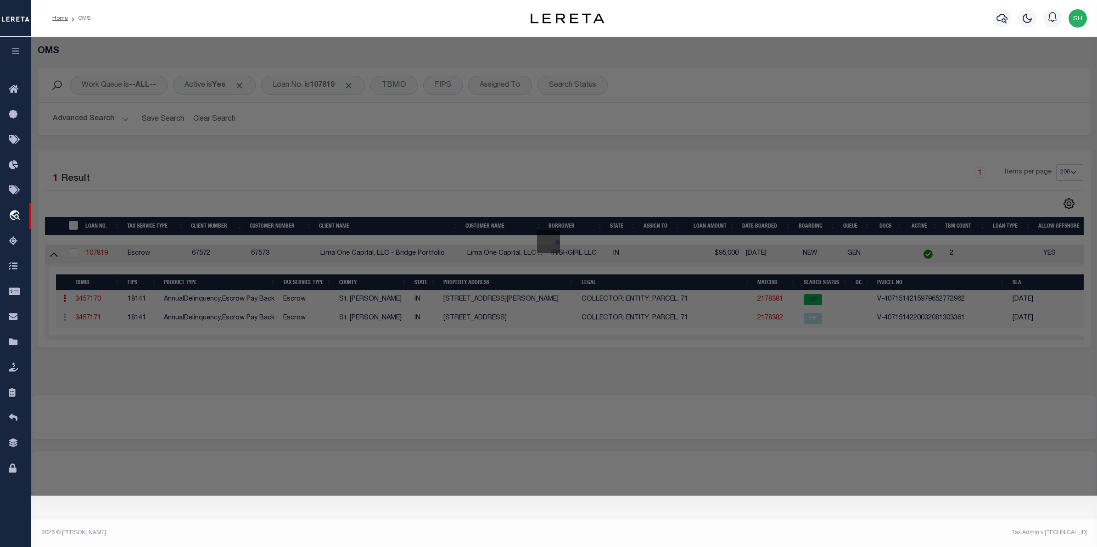
checkbox input "false"
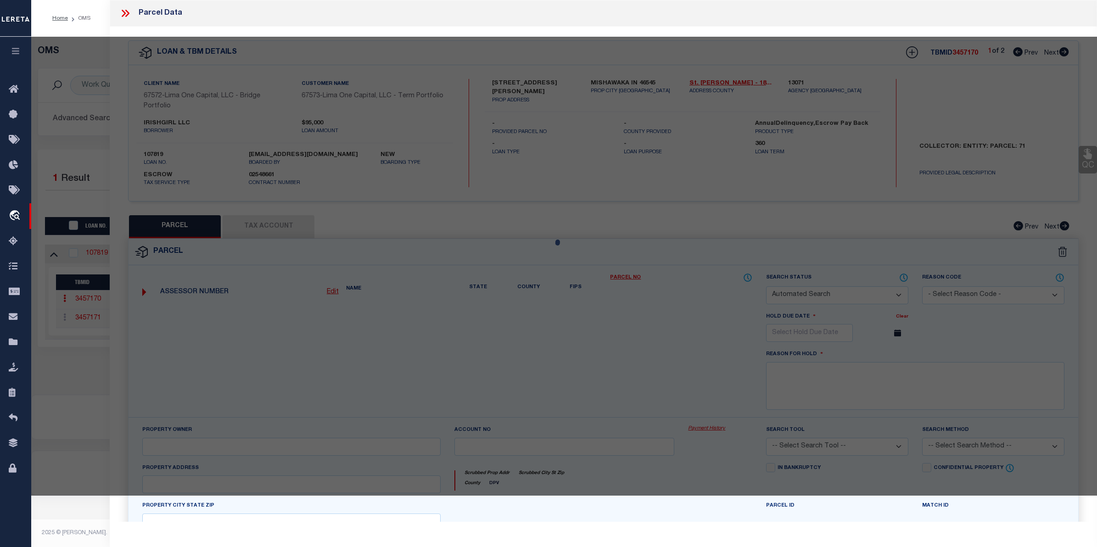
select select "CP"
select select "AGW"
select select
type input "[STREET_ADDRESS][PERSON_NAME]"
checkbox input "false"
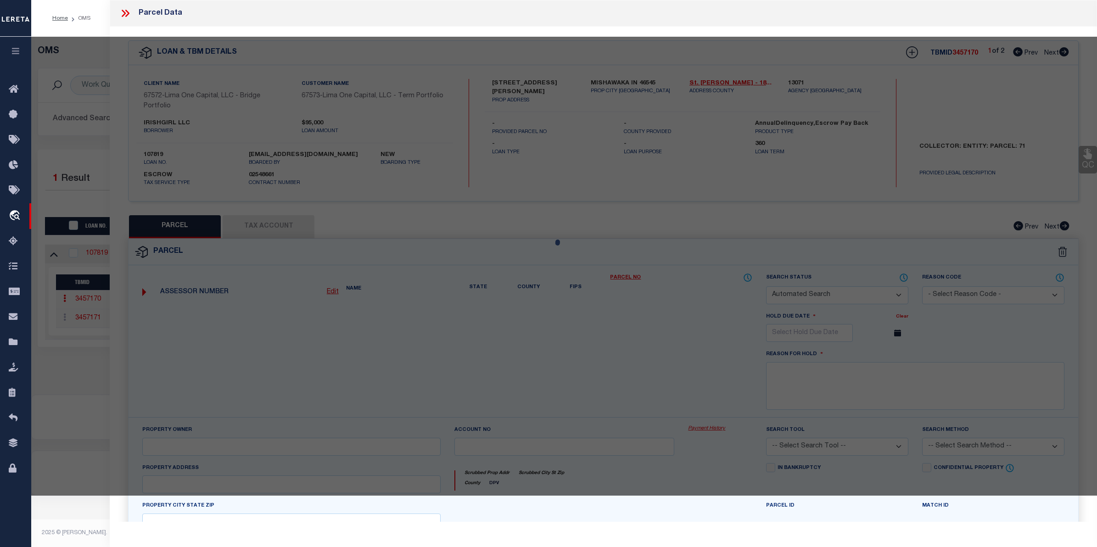
type input "MISHAWAKA IN 46545"
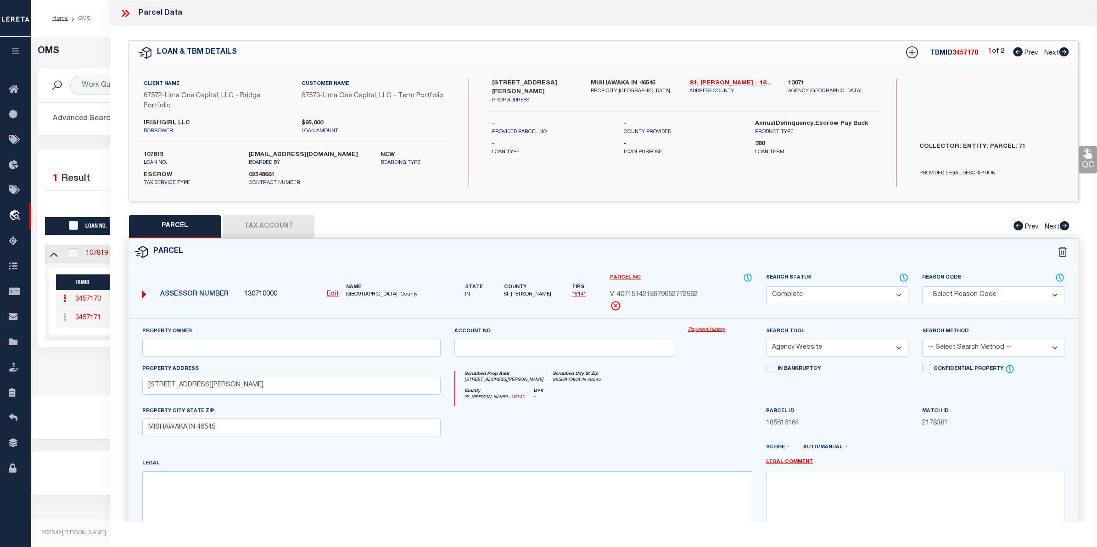
click at [705, 327] on link "Payment History" at bounding box center [720, 330] width 64 height 8
click at [86, 53] on h5 "OMS" at bounding box center [565, 51] width 1054 height 11
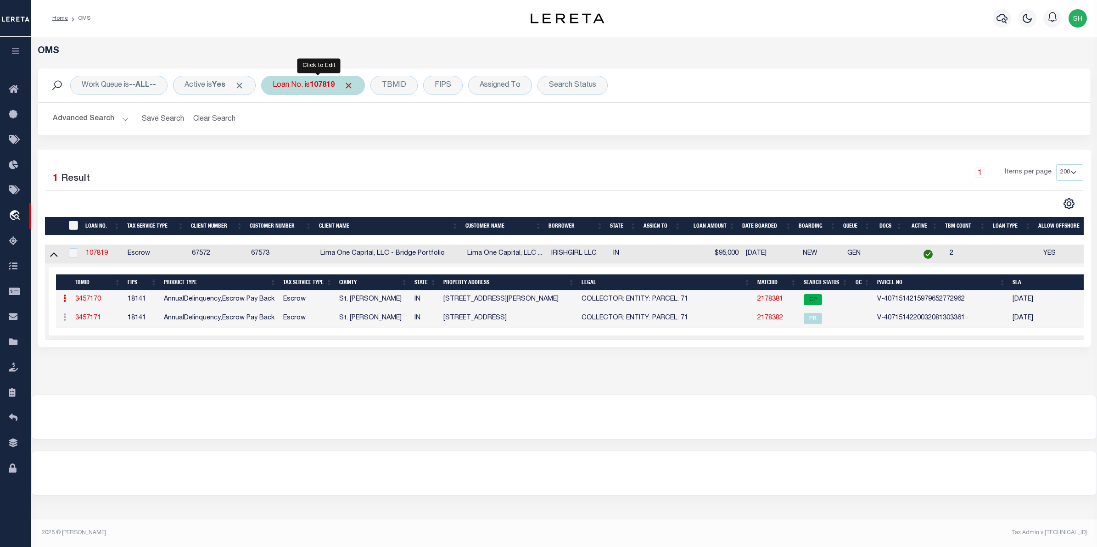
click at [299, 85] on div "Loan No. is 107819" at bounding box center [313, 85] width 104 height 19
type input "47819-406"
click at [396, 151] on input "Apply" at bounding box center [394, 150] width 27 height 15
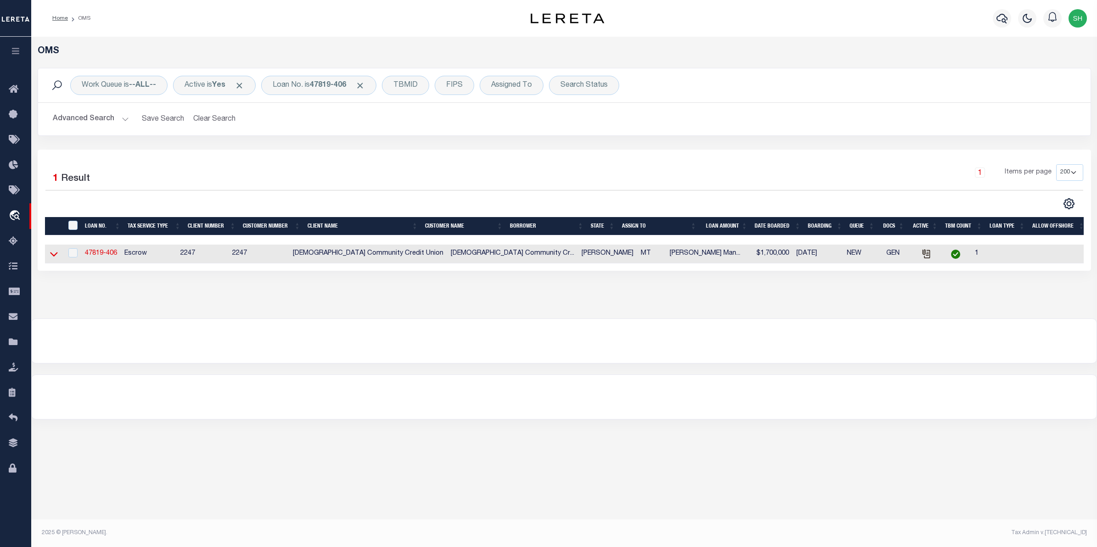
click at [50, 258] on icon at bounding box center [54, 254] width 8 height 10
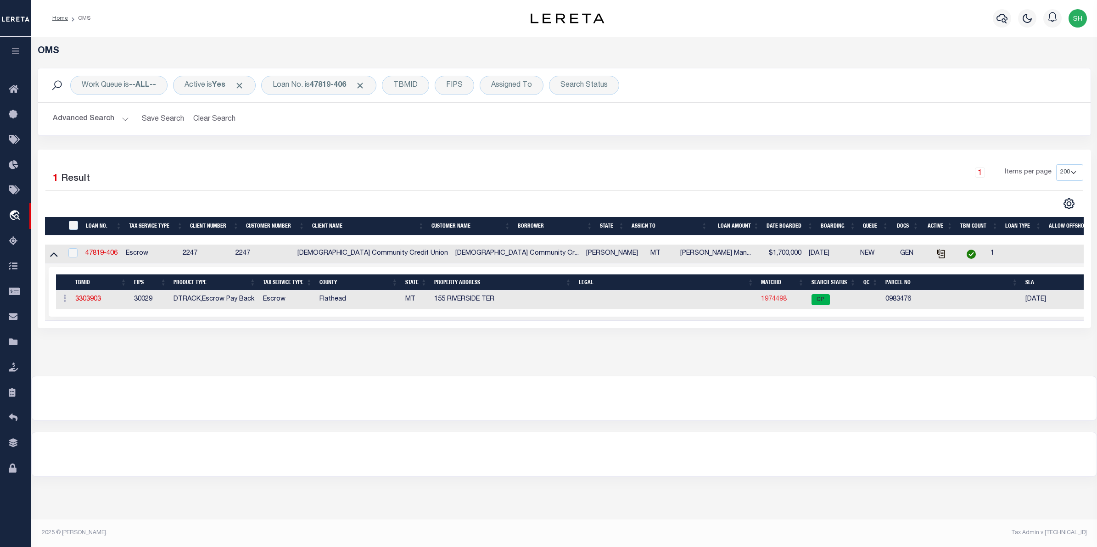
click at [772, 302] on link "1974498" at bounding box center [774, 299] width 26 height 6
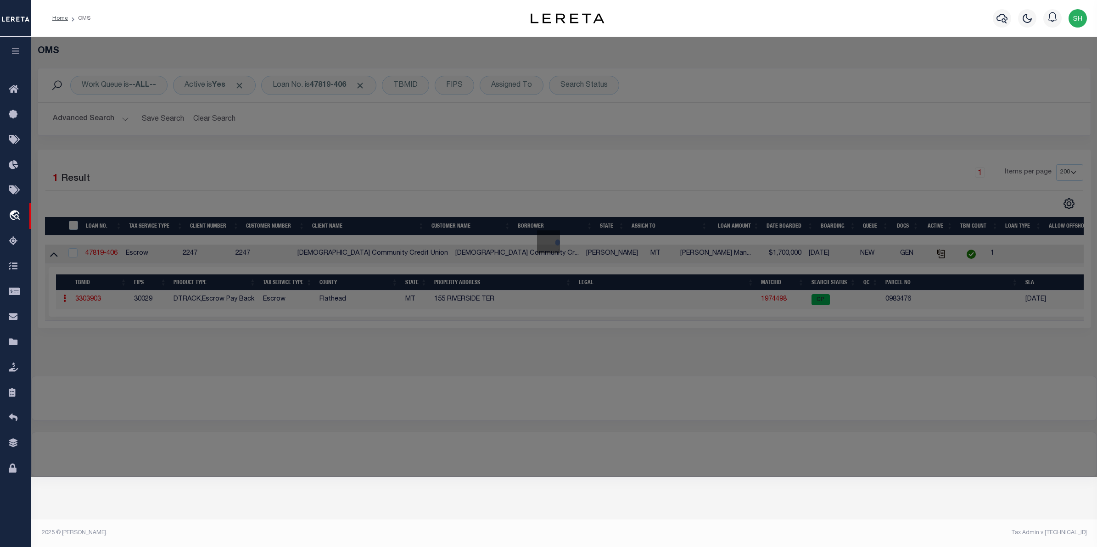
select select "AS"
select select
checkbox input "false"
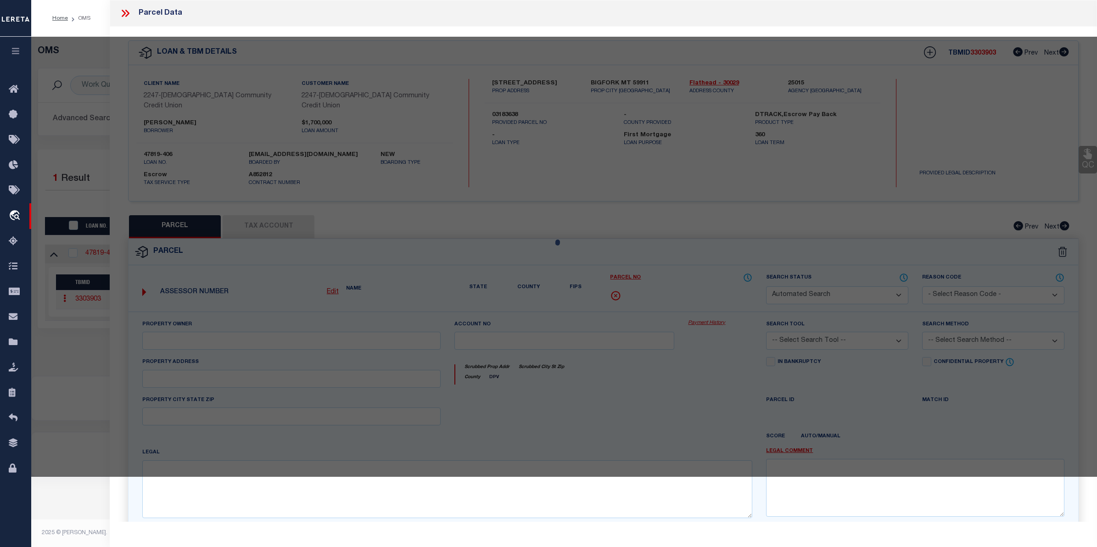
select select "CP"
type input "VUKONICH DANIELLE S"
select select "AGW"
select select
type input "1510 RIVERSIDE RD"
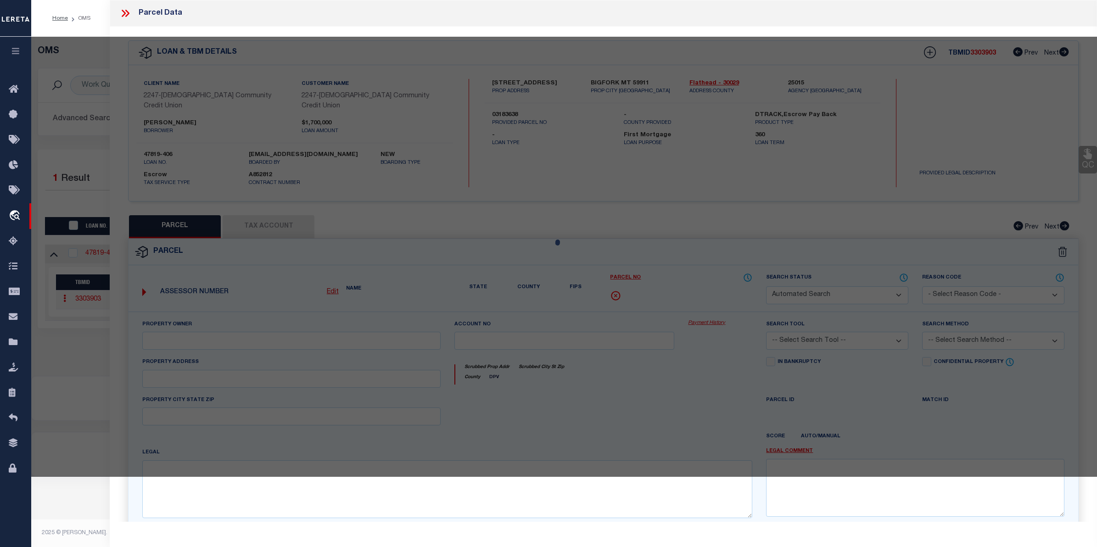
checkbox input "false"
type input "BIGFORK, MT 59911"
type textarea "S33, T28 N, R20 W, 12439-2, PARCEL N/A, TR 3BA & TR 3C IN L9"
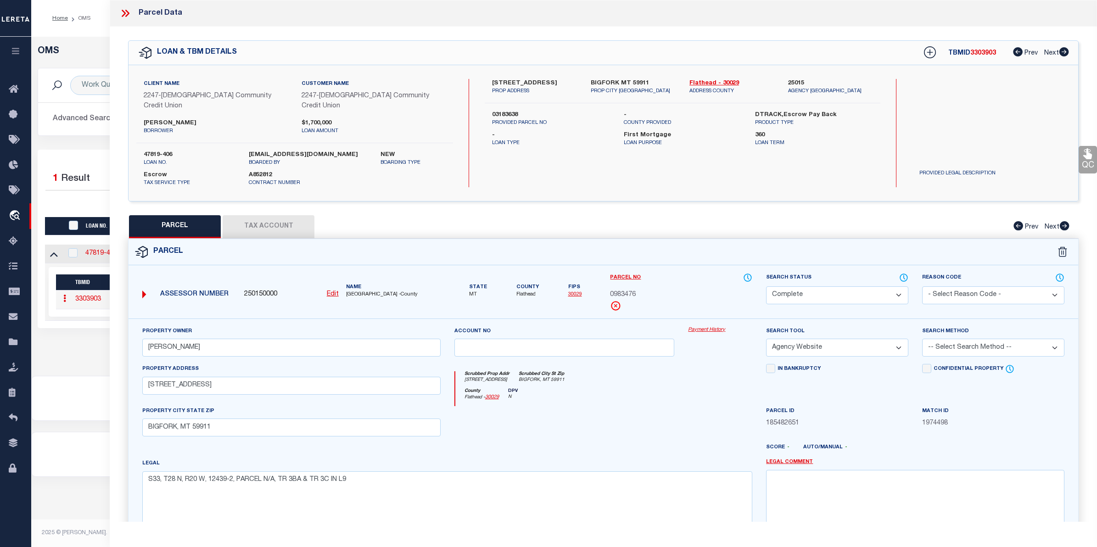
click at [709, 326] on link "Payment History" at bounding box center [720, 330] width 64 height 8
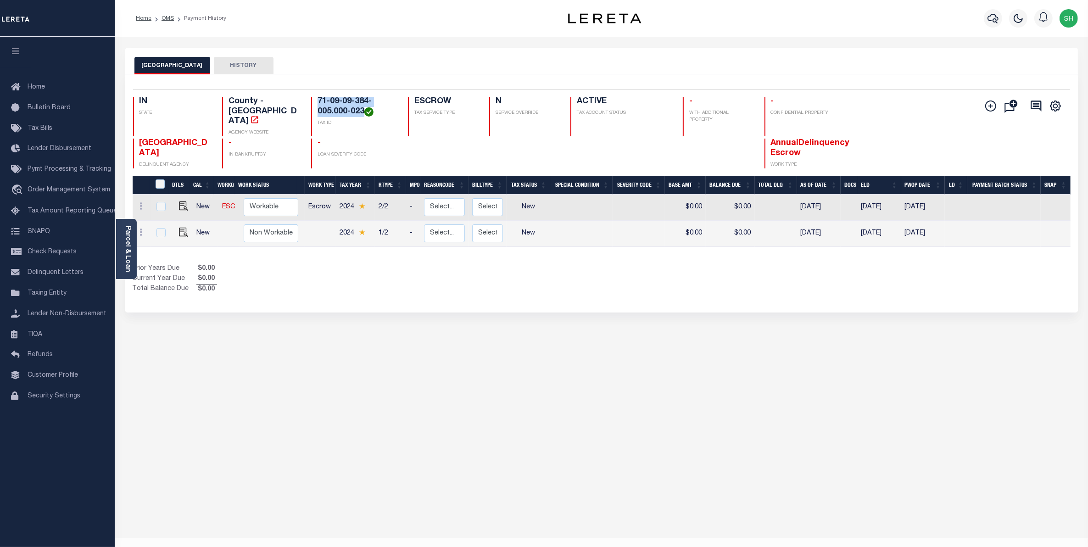
drag, startPoint x: 363, startPoint y: 111, endPoint x: 319, endPoint y: 98, distance: 45.9
click at [319, 98] on h4 "71-09-09-384-005.000-023" at bounding box center [357, 107] width 79 height 20
copy h4 "71-09-09-384-005.000-023"
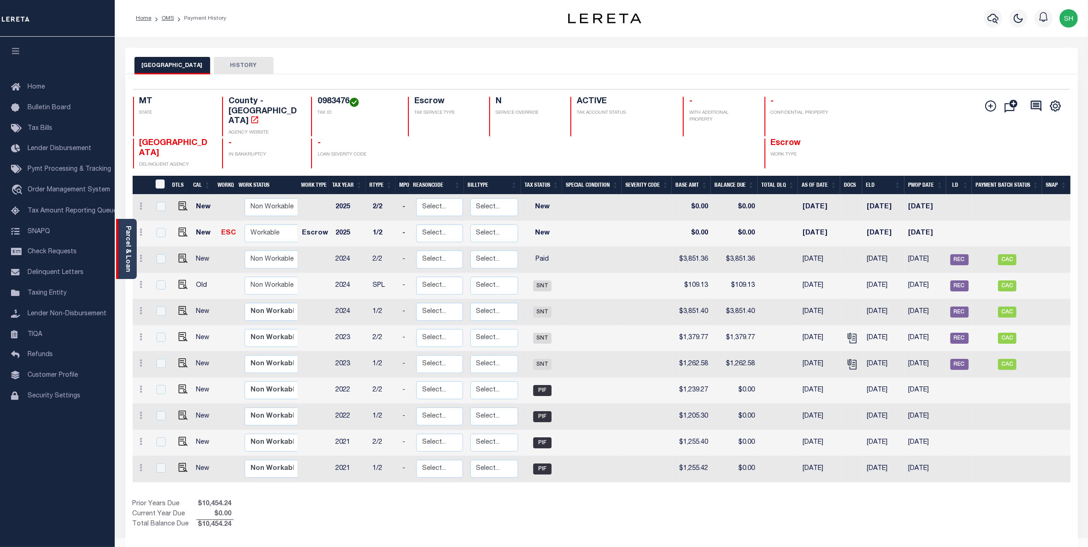
click at [122, 240] on div "Parcel & Loan" at bounding box center [126, 249] width 21 height 60
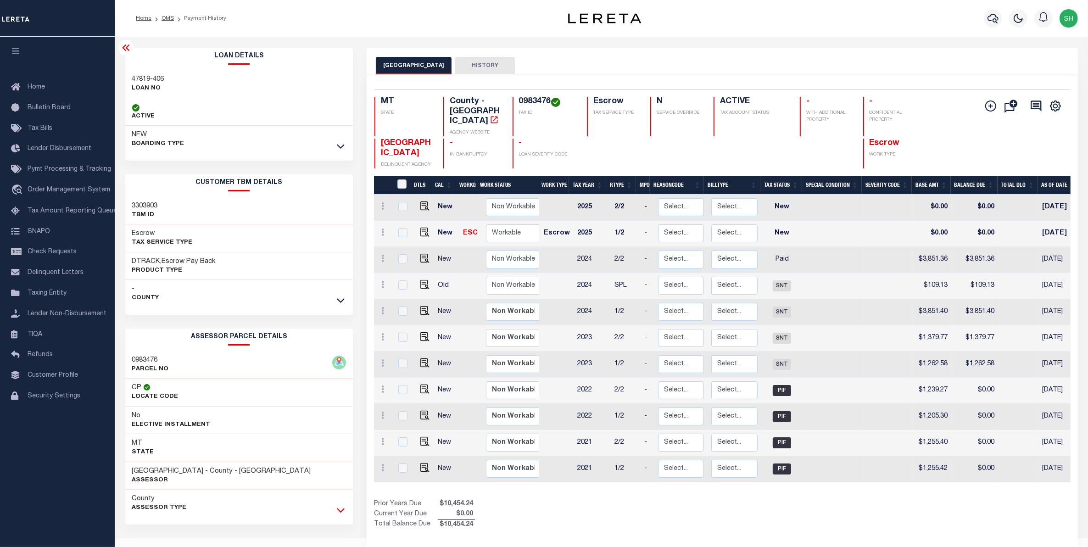
click at [341, 515] on icon at bounding box center [341, 510] width 8 height 10
